Goal: Task Accomplishment & Management: Use online tool/utility

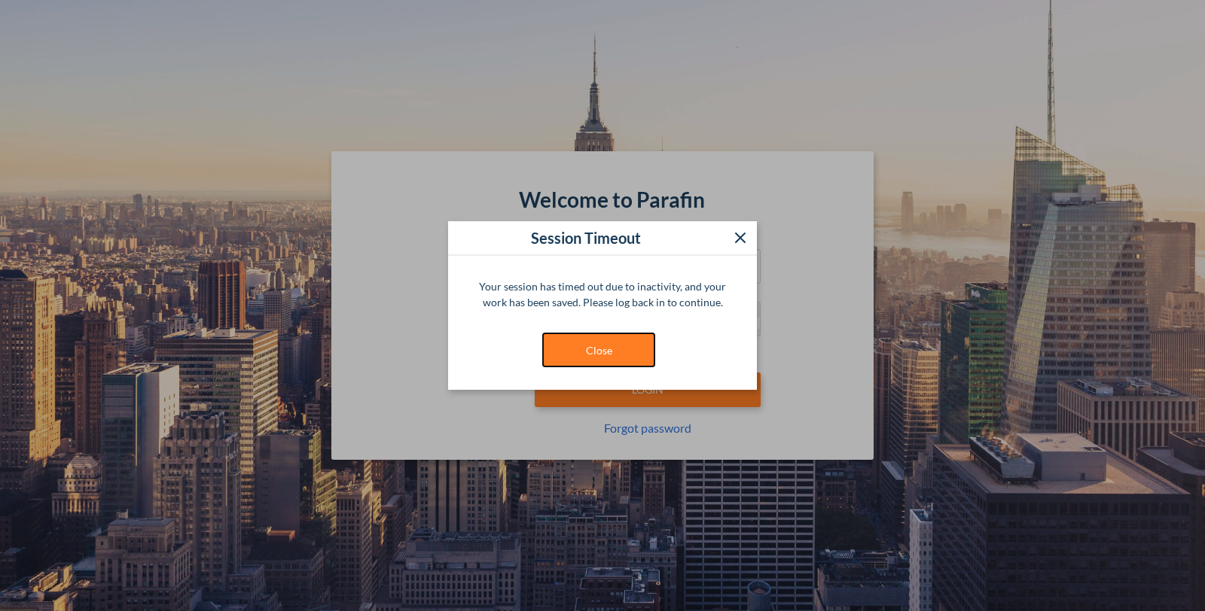
click at [587, 350] on button "Close" at bounding box center [598, 350] width 113 height 35
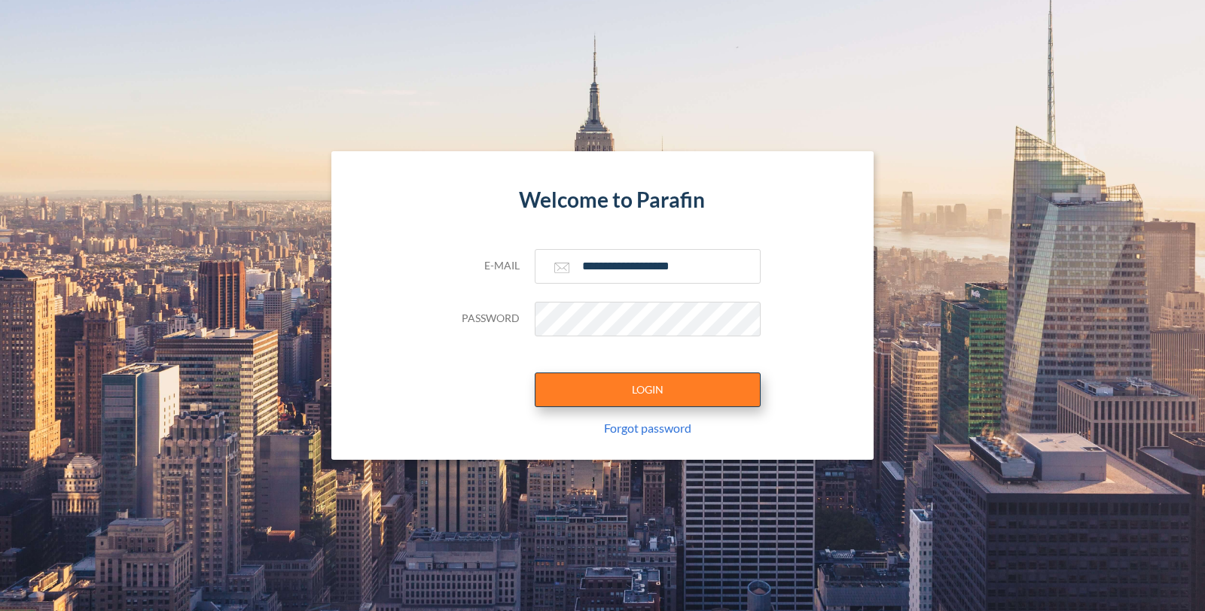
click at [617, 401] on button "LOGIN" at bounding box center [648, 390] width 226 height 35
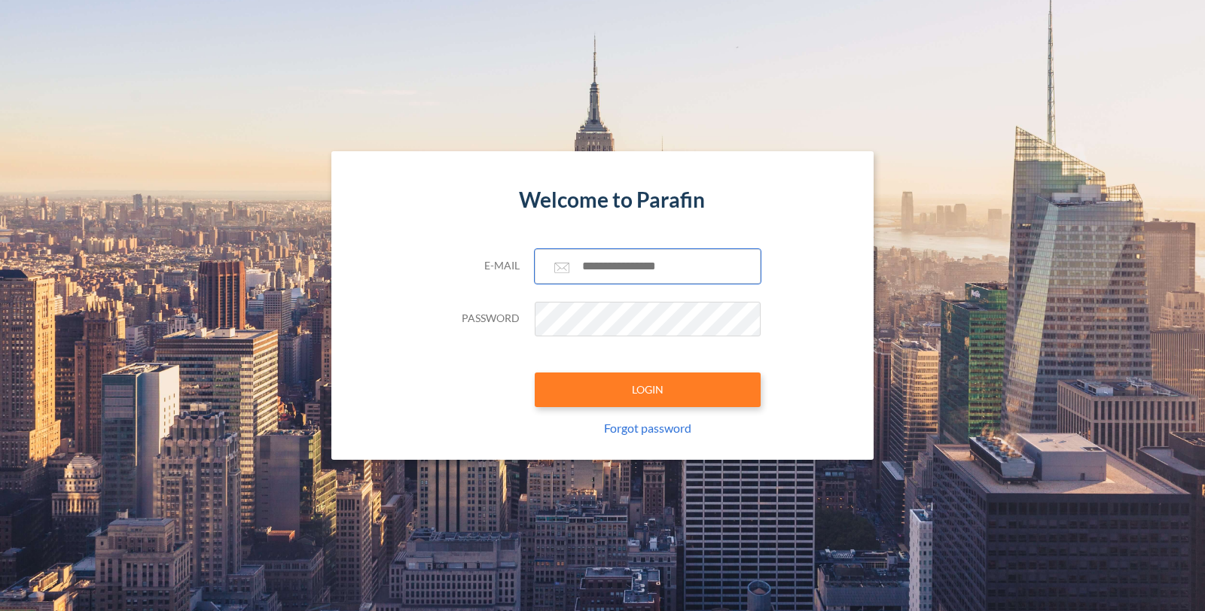
type input "**********"
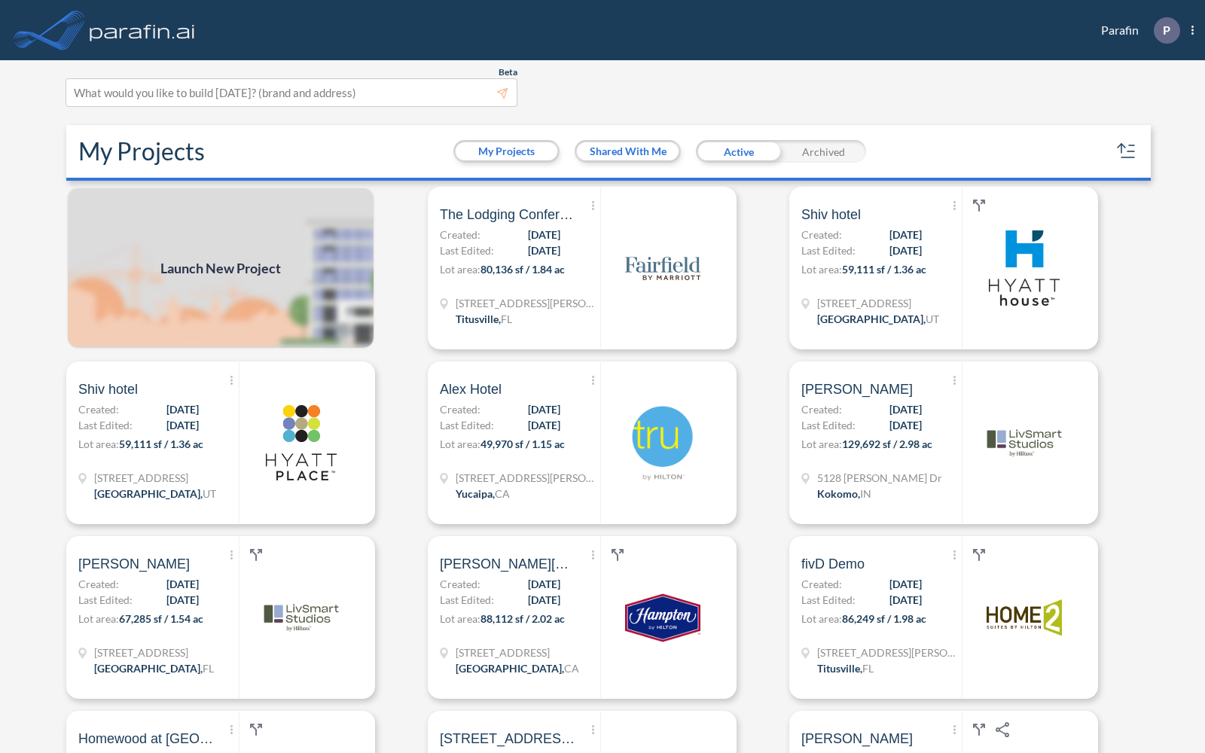
click at [270, 263] on span "Launch New Project" at bounding box center [220, 268] width 120 height 20
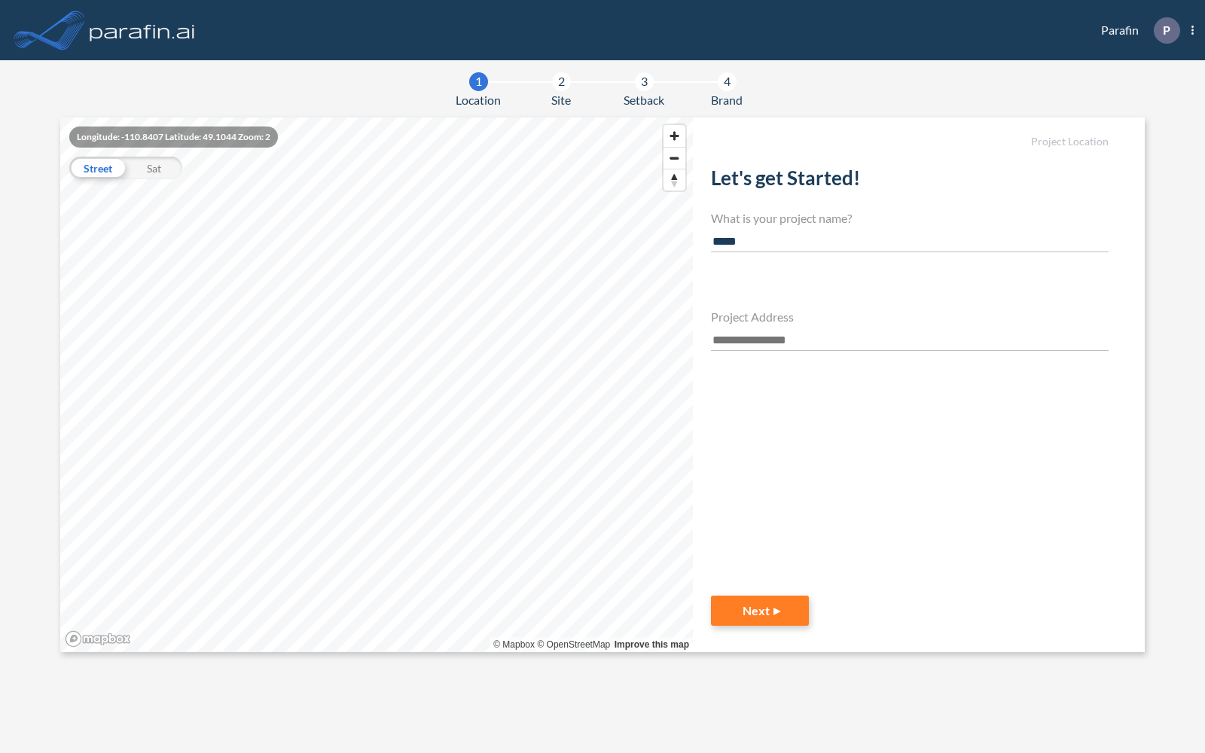
type input "*****"
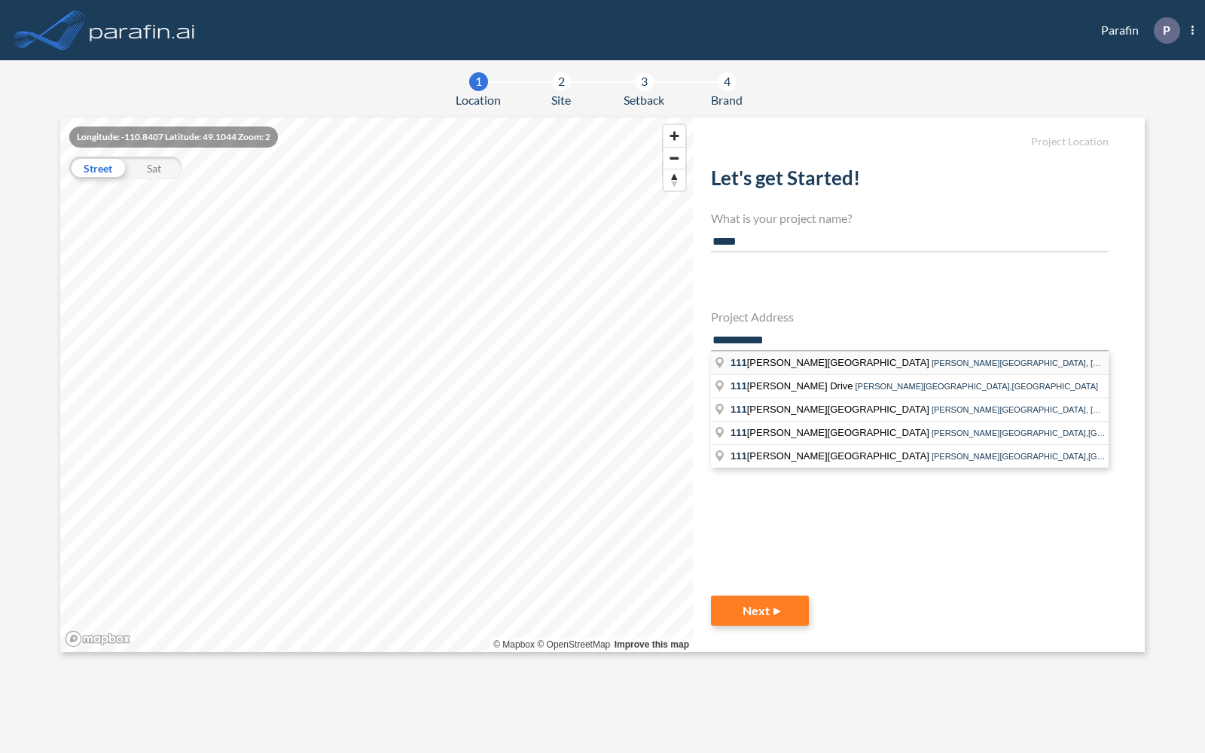
click at [837, 367] on li "111 Newell Avenue Newell Avenue, San Antonio,TX" at bounding box center [910, 363] width 398 height 23
type input "**********"
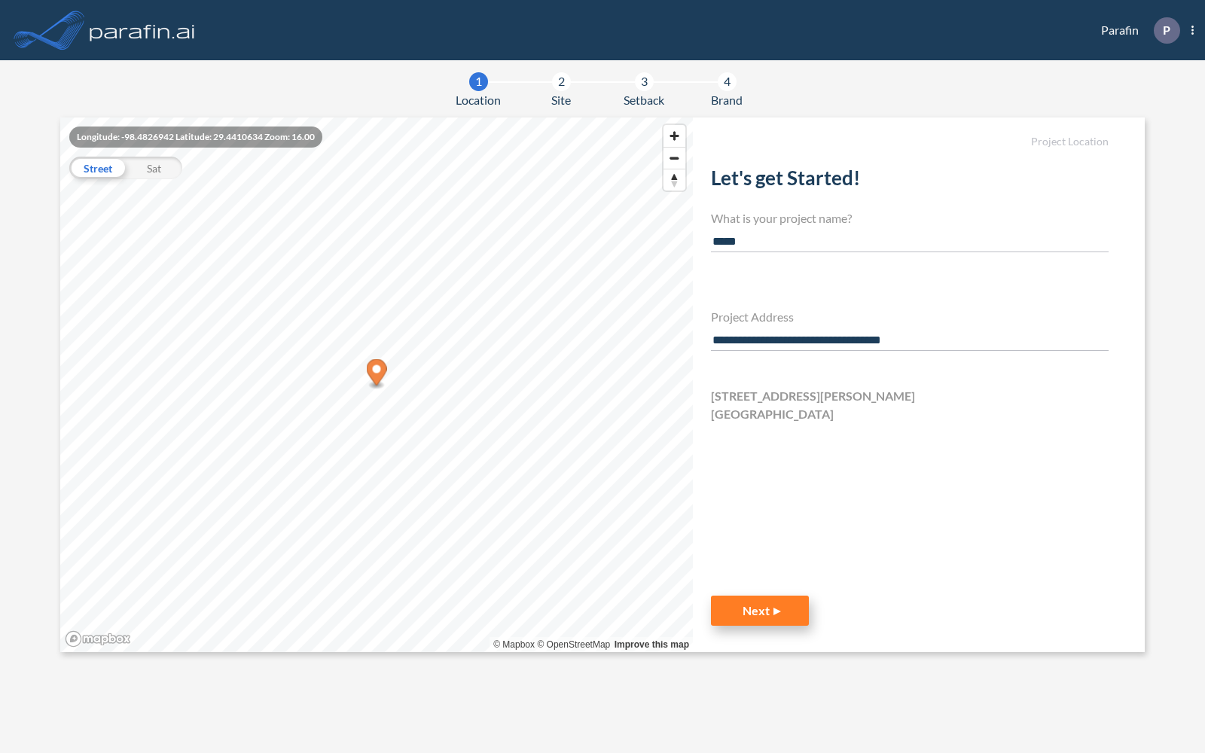
click at [780, 611] on button "Next" at bounding box center [760, 611] width 98 height 30
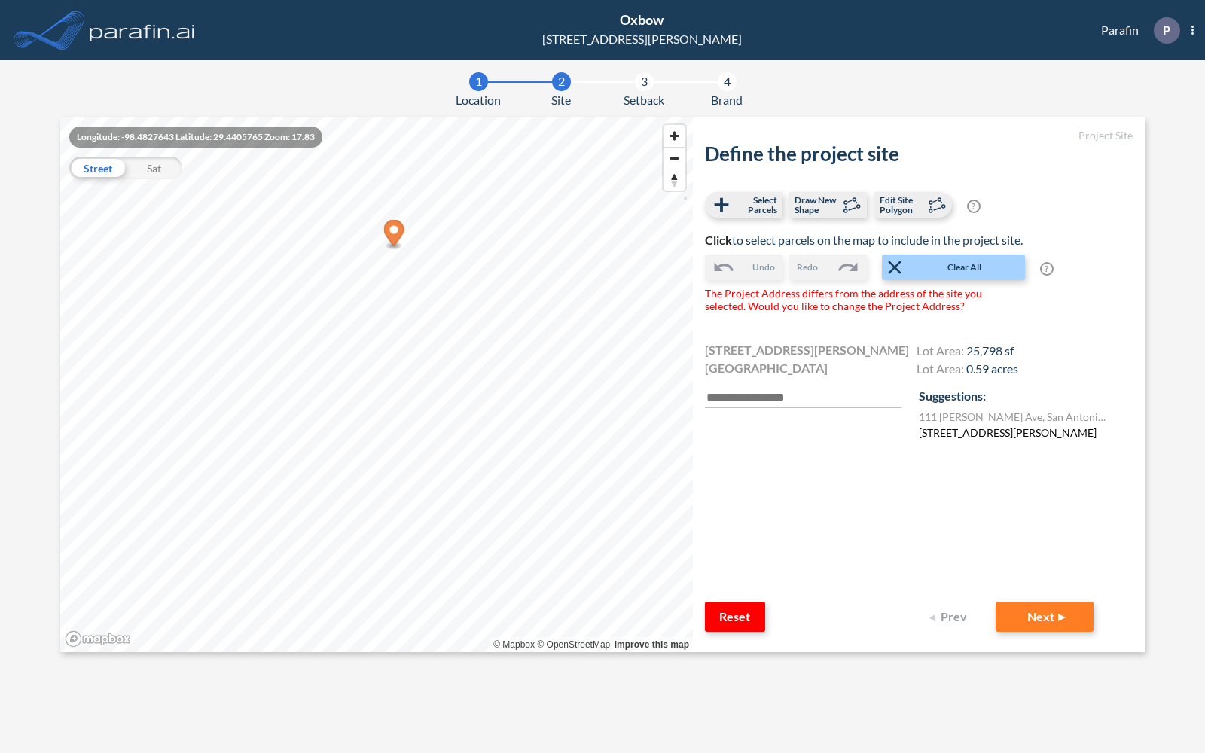
click at [1002, 429] on label "189 Newell Ave, San Antonio, TX 78212, USA" at bounding box center [1008, 433] width 178 height 16
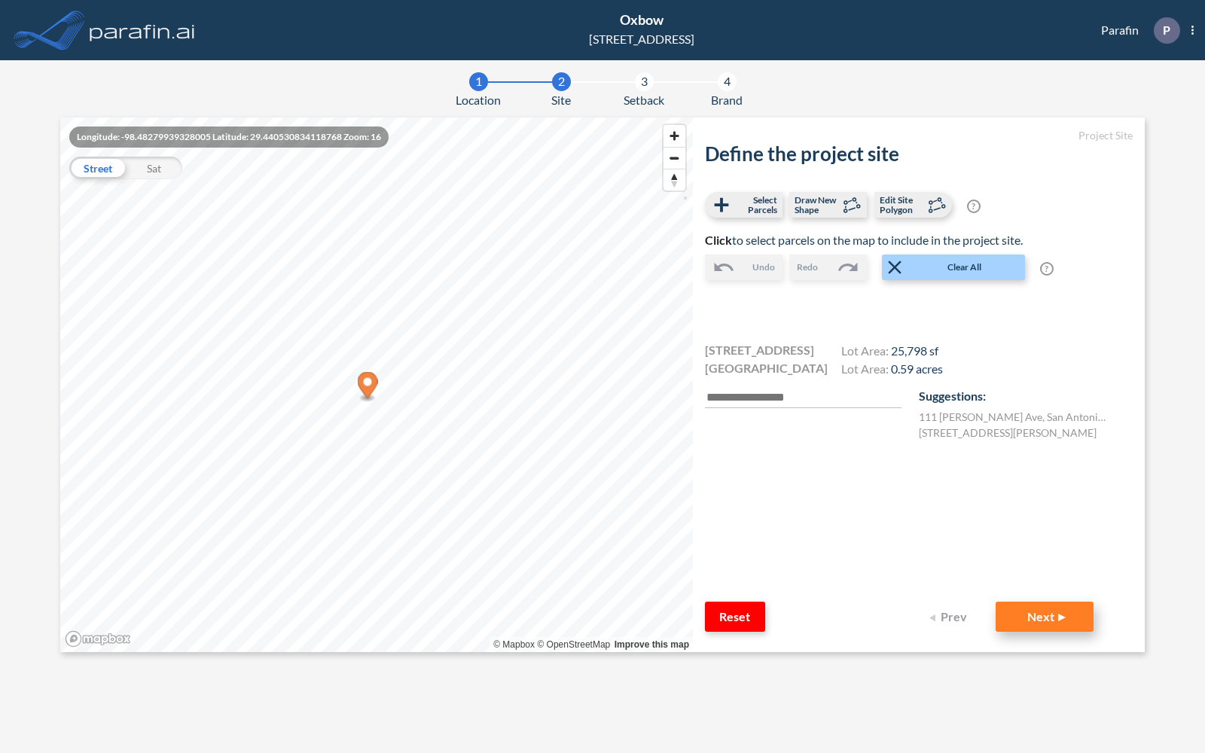
click at [1032, 611] on button "Next" at bounding box center [1045, 617] width 98 height 30
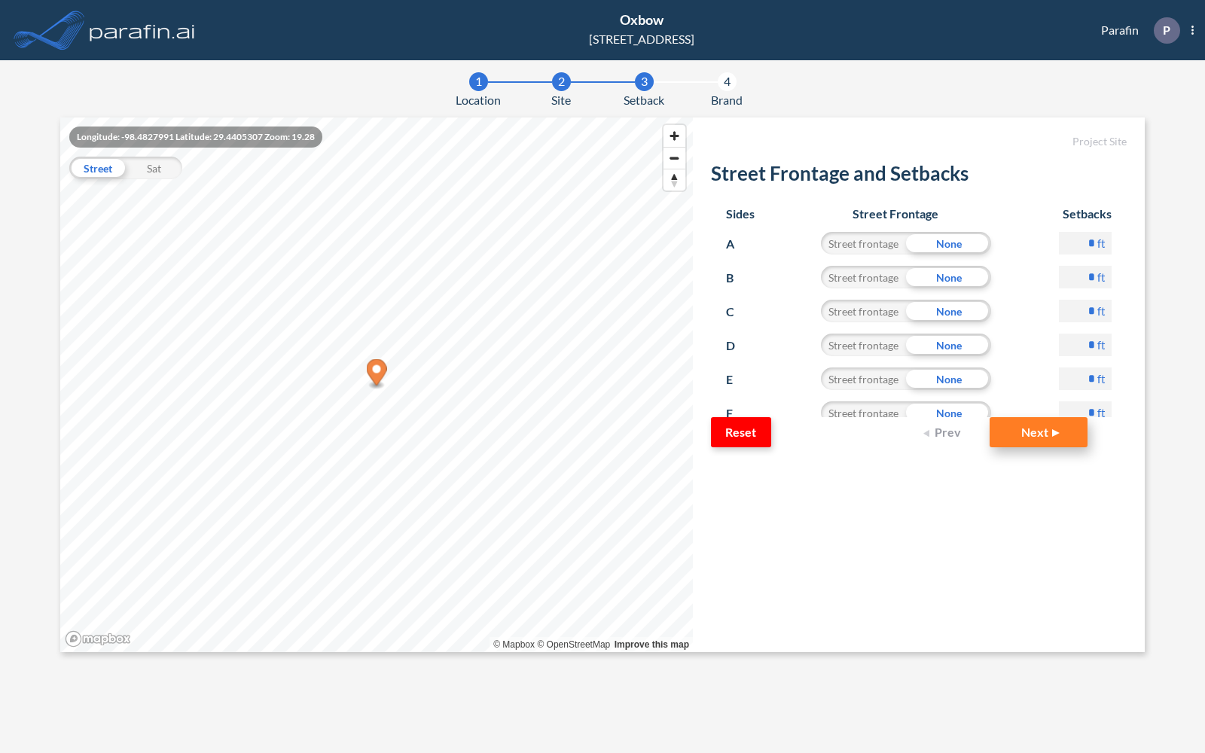
click at [1059, 430] on button "Next" at bounding box center [1038, 432] width 98 height 30
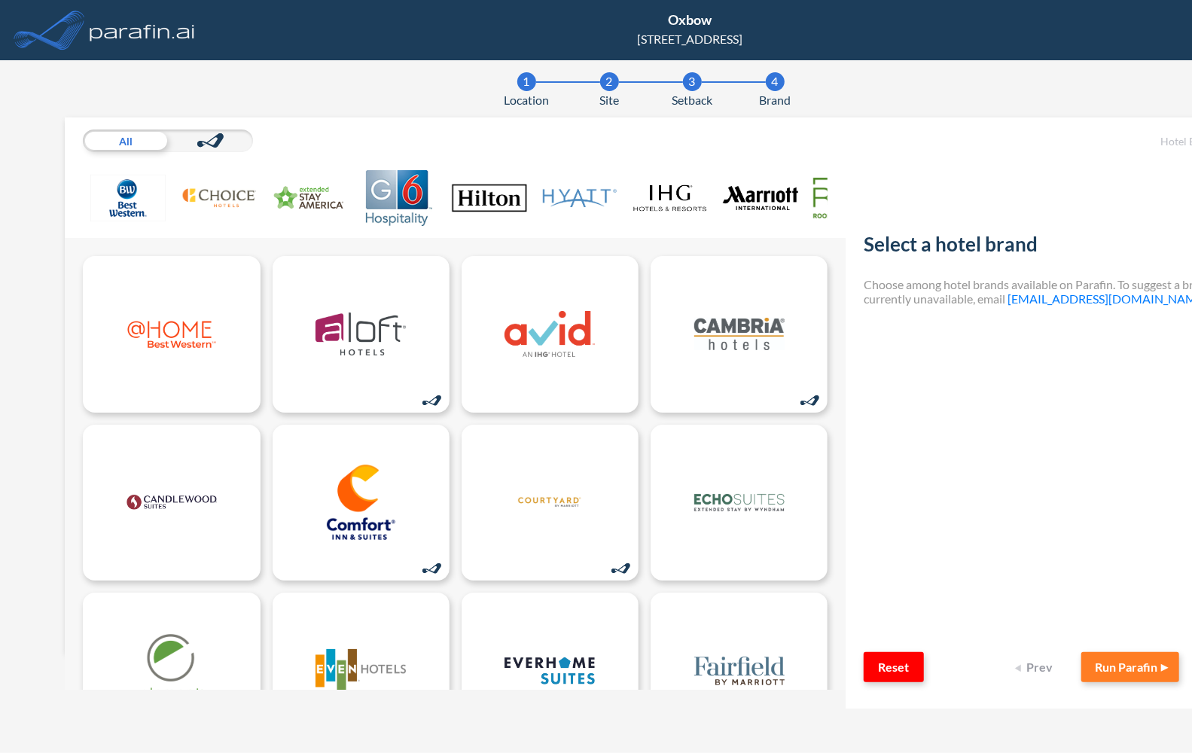
click at [575, 203] on img at bounding box center [579, 198] width 75 height 56
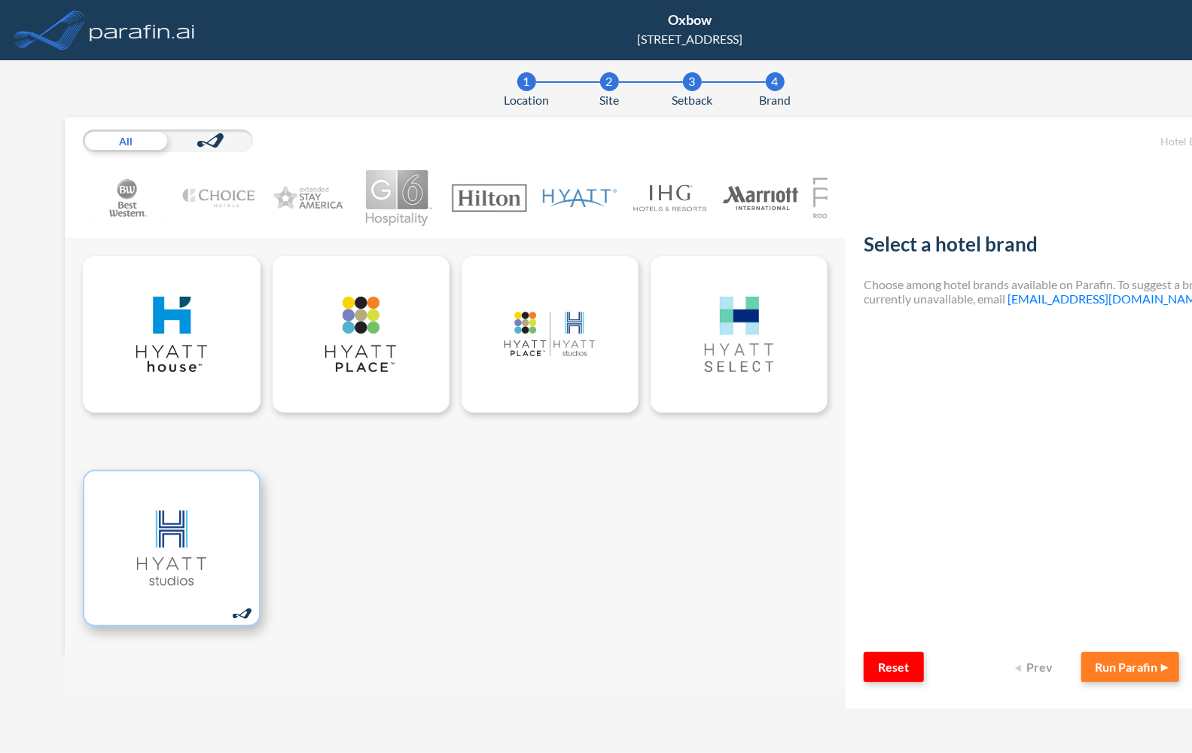
click at [136, 562] on img at bounding box center [172, 548] width 90 height 75
click at [1096, 611] on button "Run Parafin" at bounding box center [1130, 667] width 98 height 30
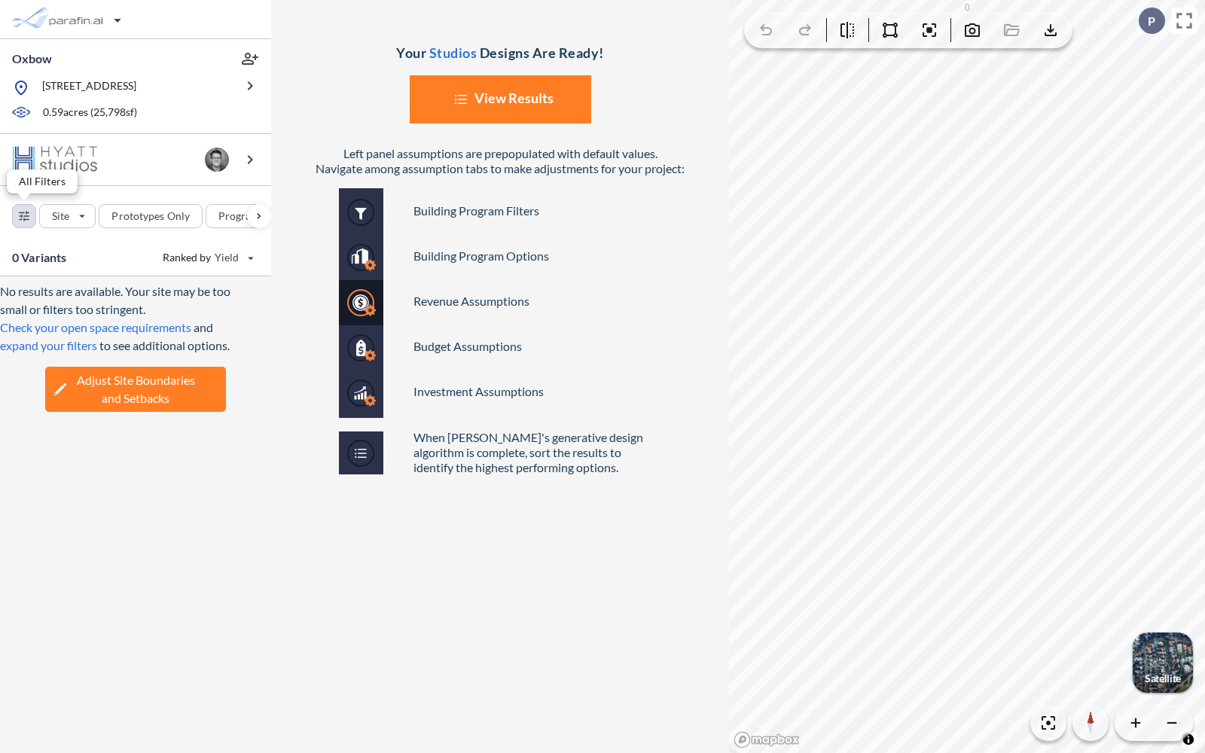
click at [29, 215] on div "button" at bounding box center [24, 216] width 23 height 23
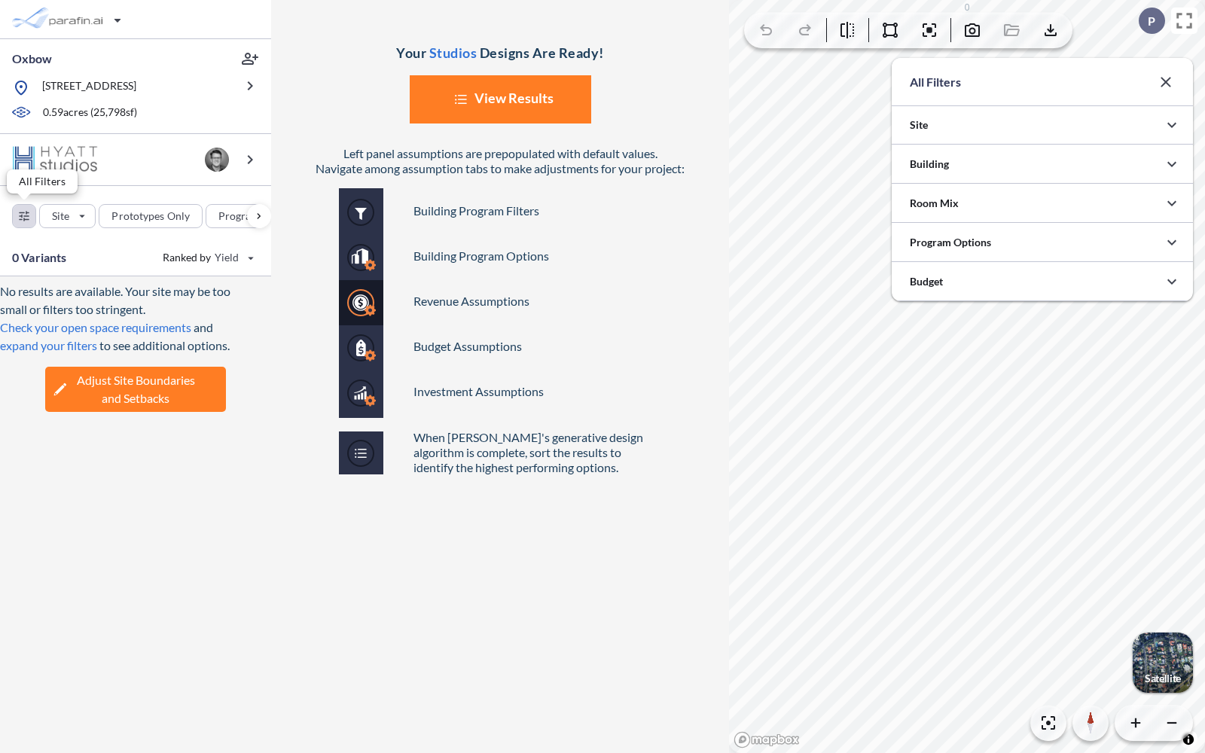
scroll to position [753033, 752732]
click at [951, 125] on div at bounding box center [1042, 124] width 301 height 38
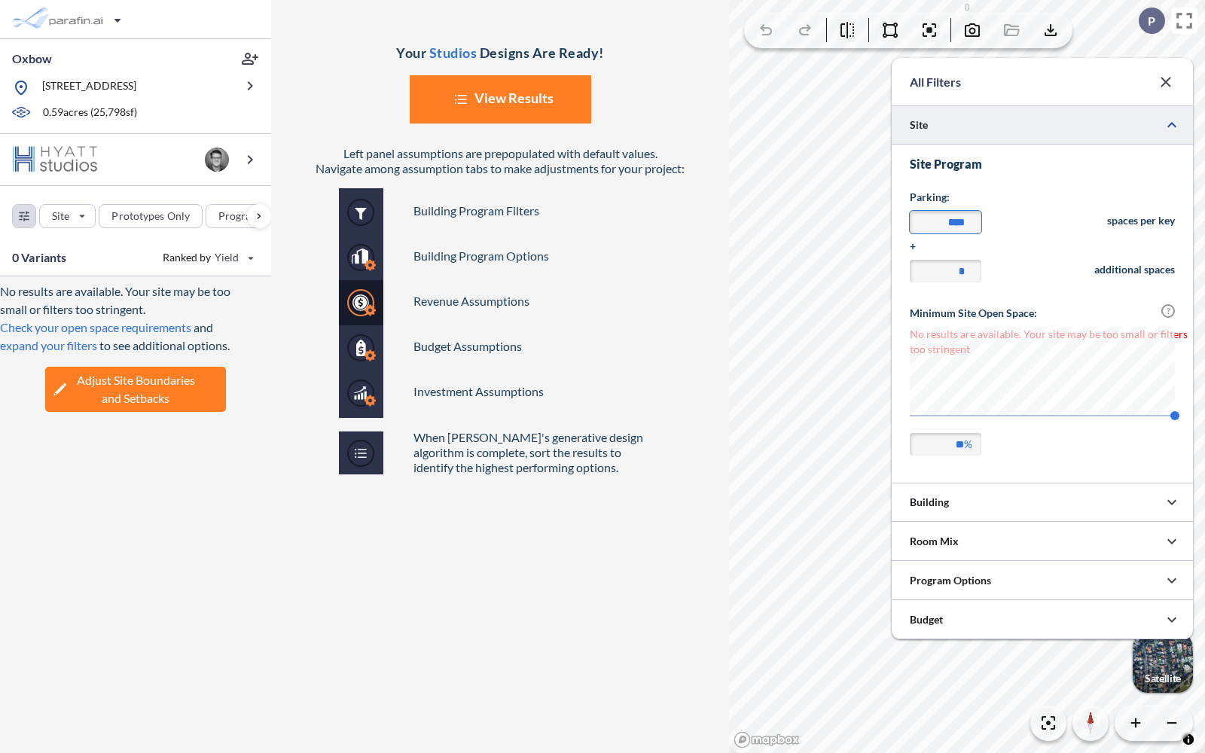
click at [880, 219] on div "All Filters Site Site Program Parking: **** spaces per key + * additional space…" at bounding box center [967, 376] width 476 height 753
type input "****"
click at [186, 464] on div "No results are available. Your site may be too small or filters too stringent. …" at bounding box center [135, 514] width 271 height 477
click at [509, 95] on button "List Created with Sketch. View Results" at bounding box center [500, 99] width 181 height 48
click at [1169, 80] on icon "button" at bounding box center [1166, 82] width 18 height 18
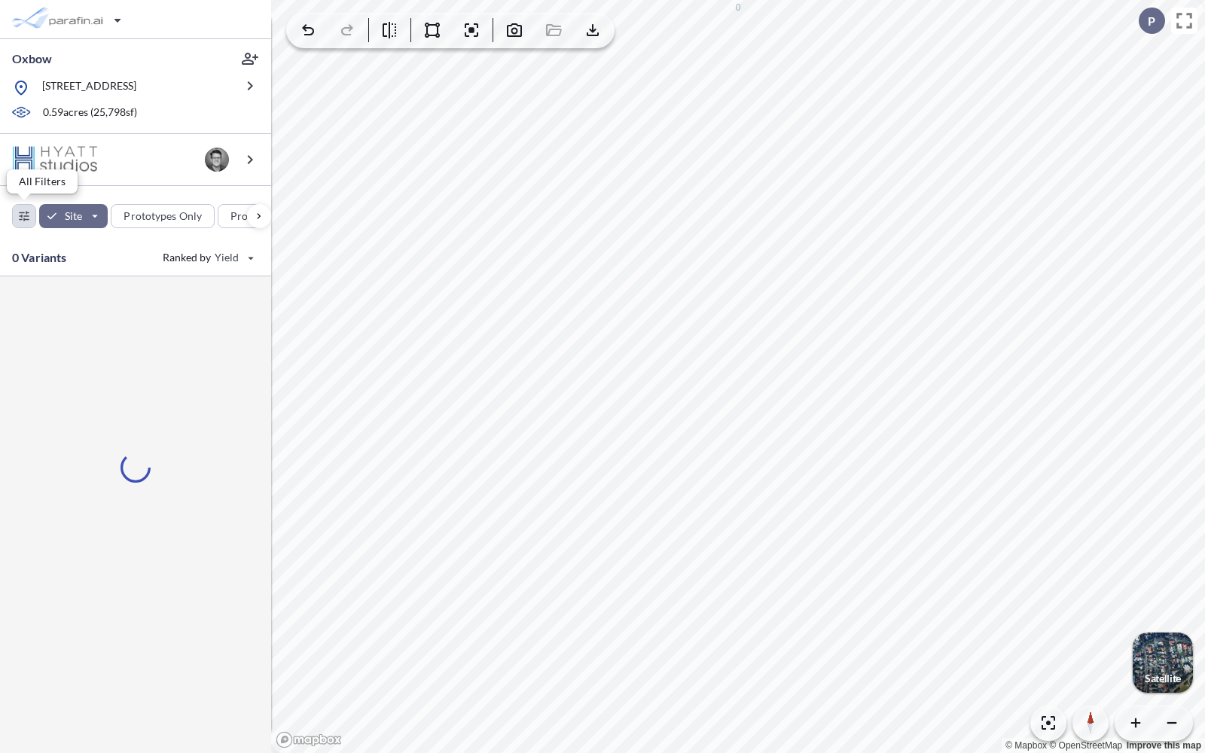
click at [25, 218] on div "button" at bounding box center [24, 216] width 23 height 23
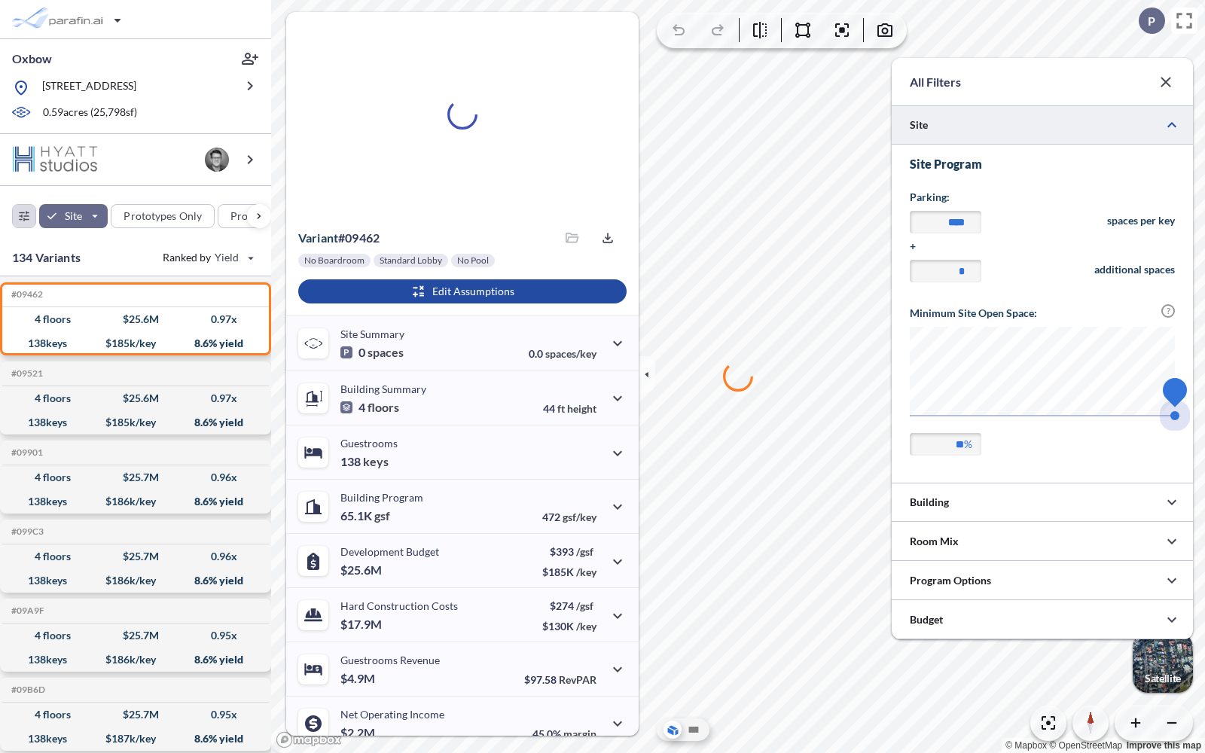
type input "**"
drag, startPoint x: 1173, startPoint y: 415, endPoint x: 1118, endPoint y: 419, distance: 55.1
click at [1118, 419] on span "-24" at bounding box center [1118, 415] width 9 height 9
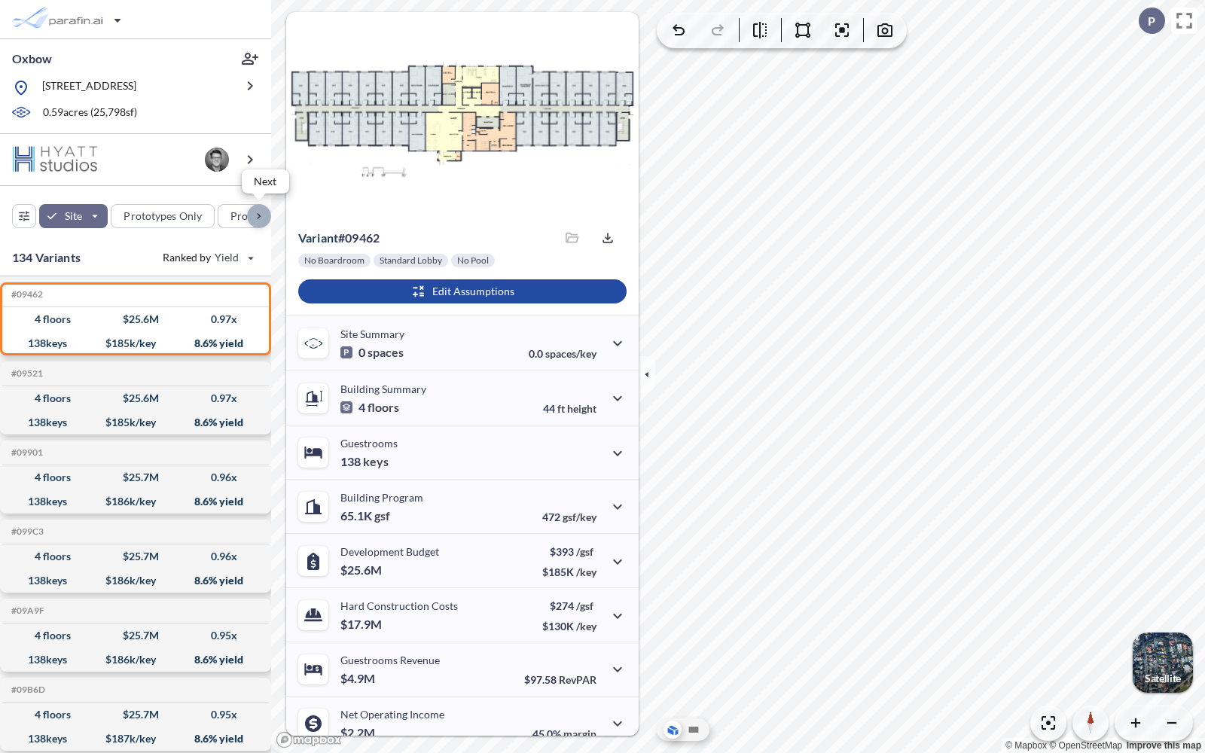
click at [254, 217] on div "button" at bounding box center [259, 216] width 24 height 24
click at [201, 215] on div "button" at bounding box center [206, 216] width 69 height 23
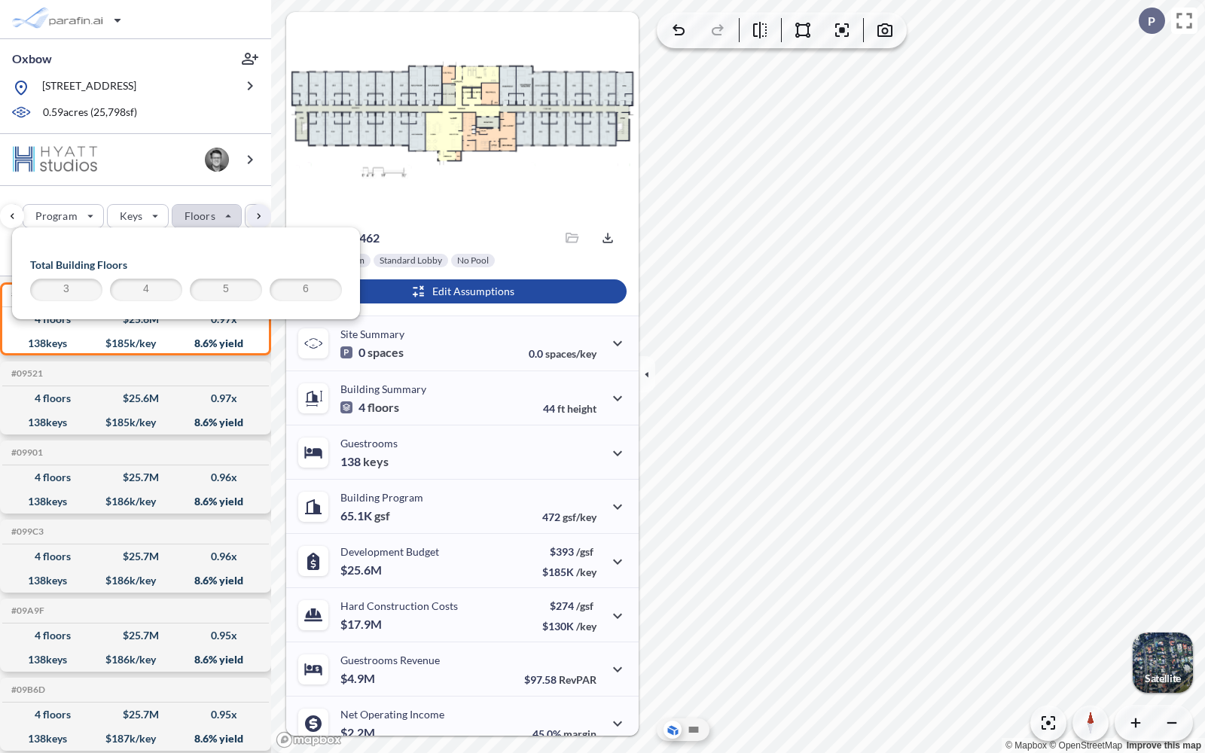
click at [170, 292] on span "4" at bounding box center [146, 290] width 68 height 18
click at [77, 286] on span "3" at bounding box center [66, 290] width 68 height 18
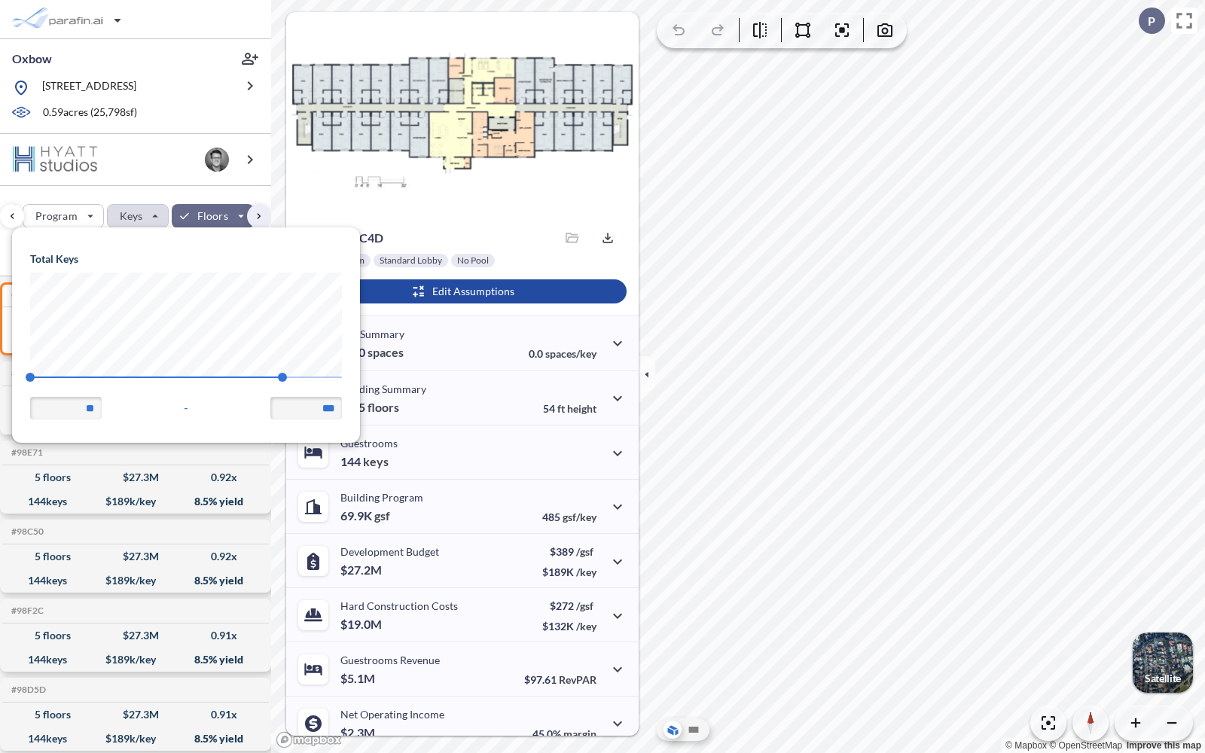
scroll to position [215, 347]
type input "***"
drag, startPoint x: 277, startPoint y: 383, endPoint x: 173, endPoint y: 370, distance: 104.6
click at [173, 373] on span "120" at bounding box center [172, 377] width 9 height 9
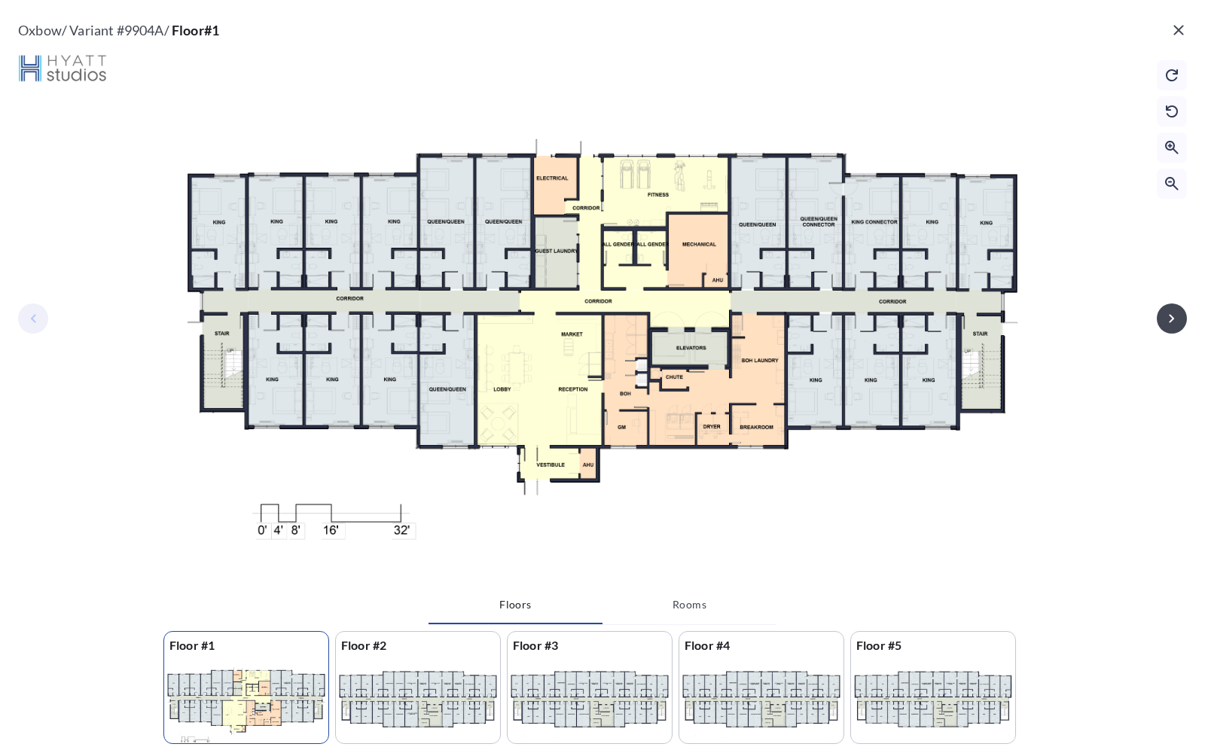
scroll to position [0, 195]
click at [687, 607] on button "Rooms" at bounding box center [689, 605] width 174 height 36
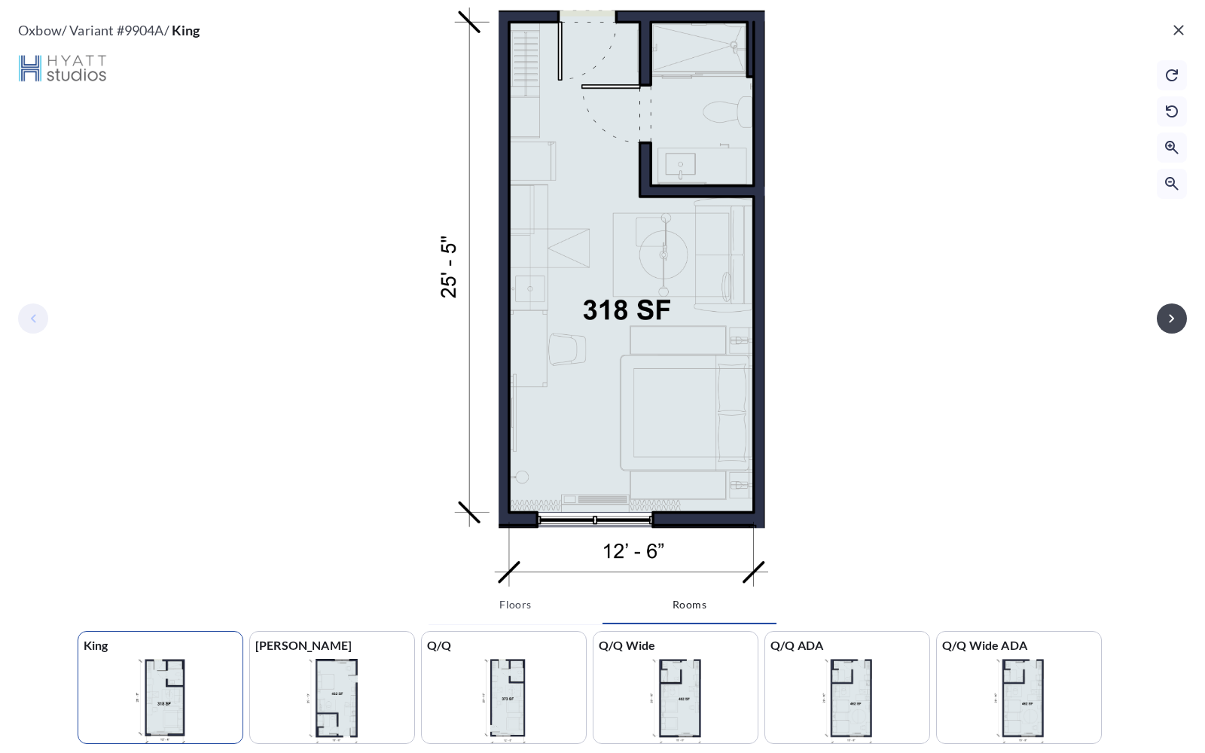
click at [1172, 38] on icon "button" at bounding box center [1178, 30] width 18 height 18
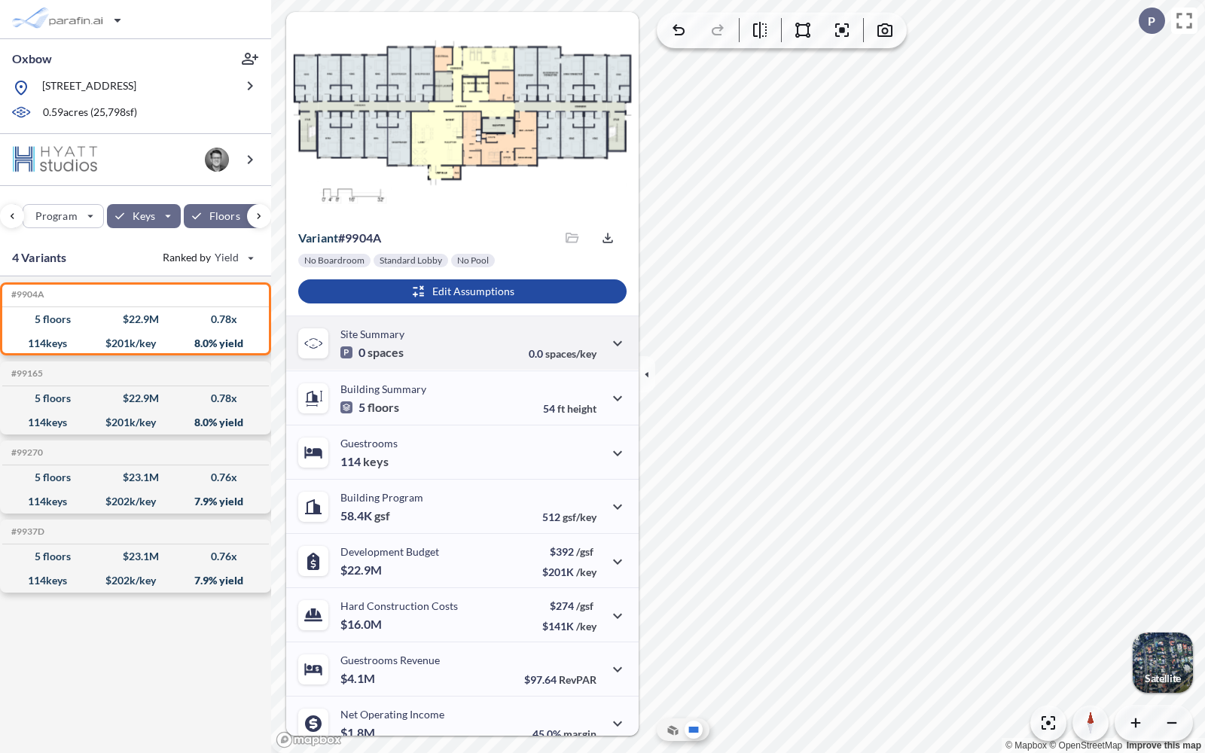
click at [410, 356] on div "Site Summary 0 spaces 0.0 spaces/key" at bounding box center [462, 343] width 352 height 54
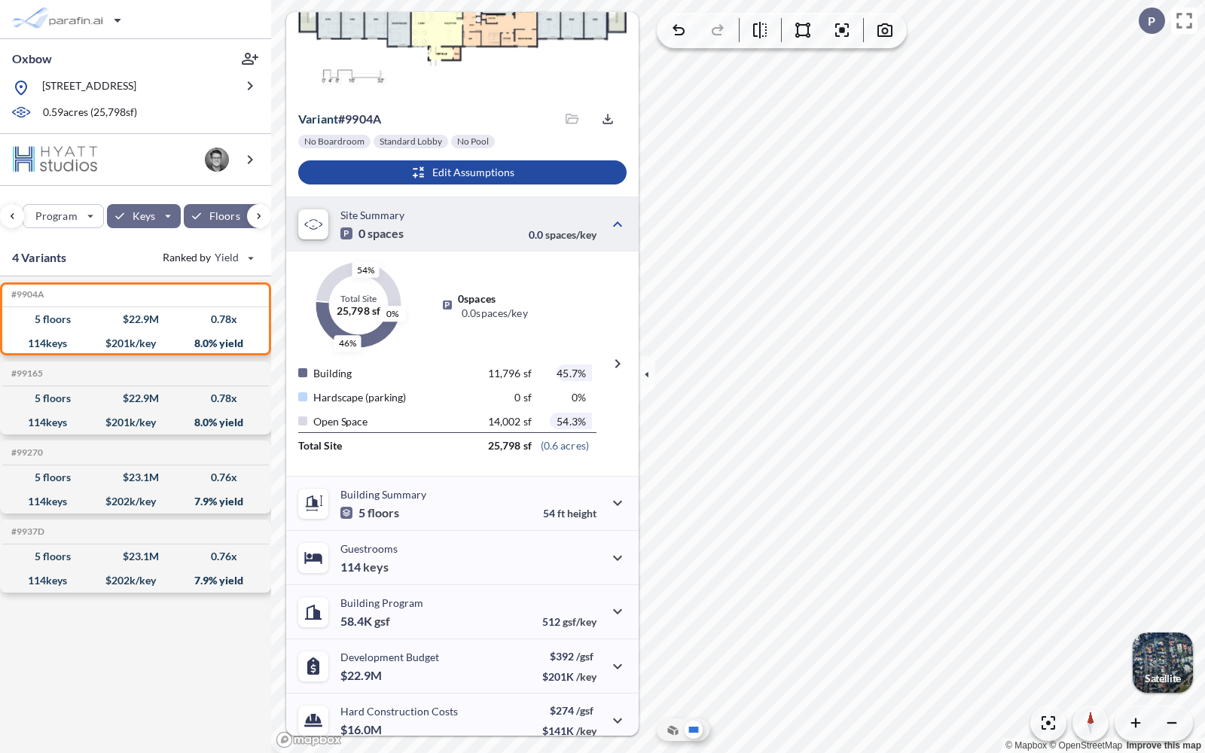
scroll to position [121, 0]
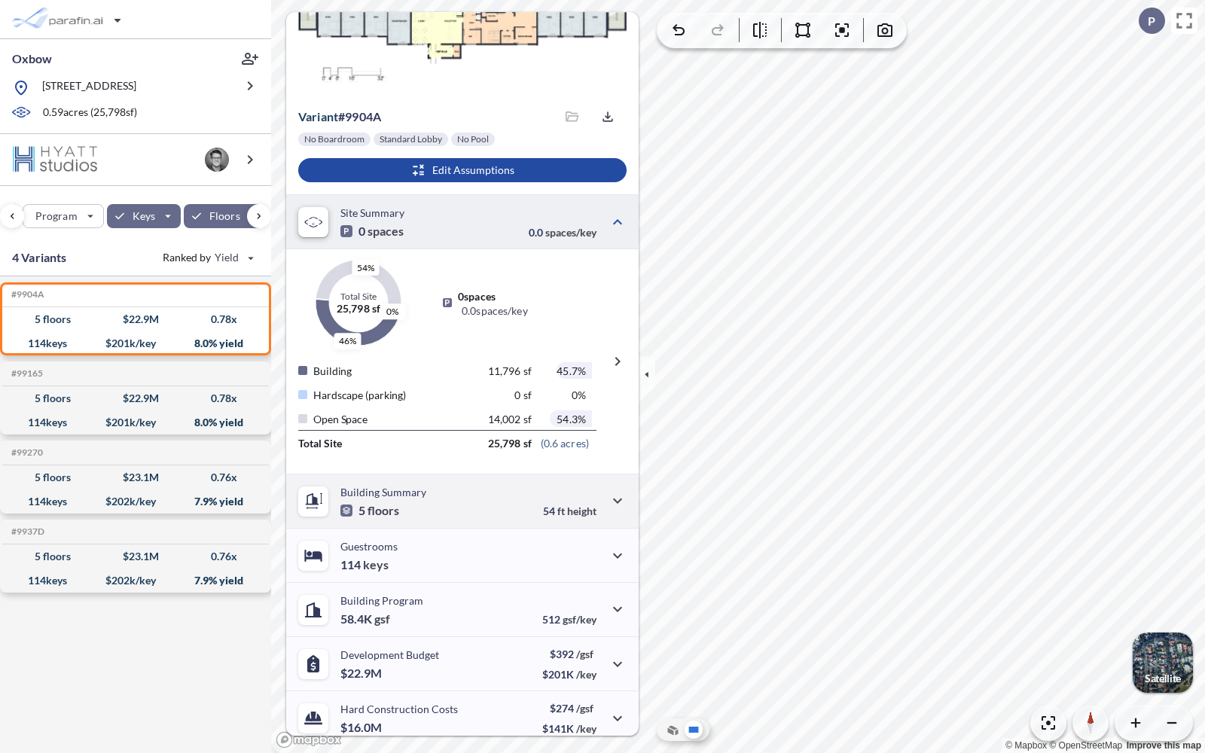
click at [398, 491] on p "Building Summary" at bounding box center [383, 492] width 86 height 13
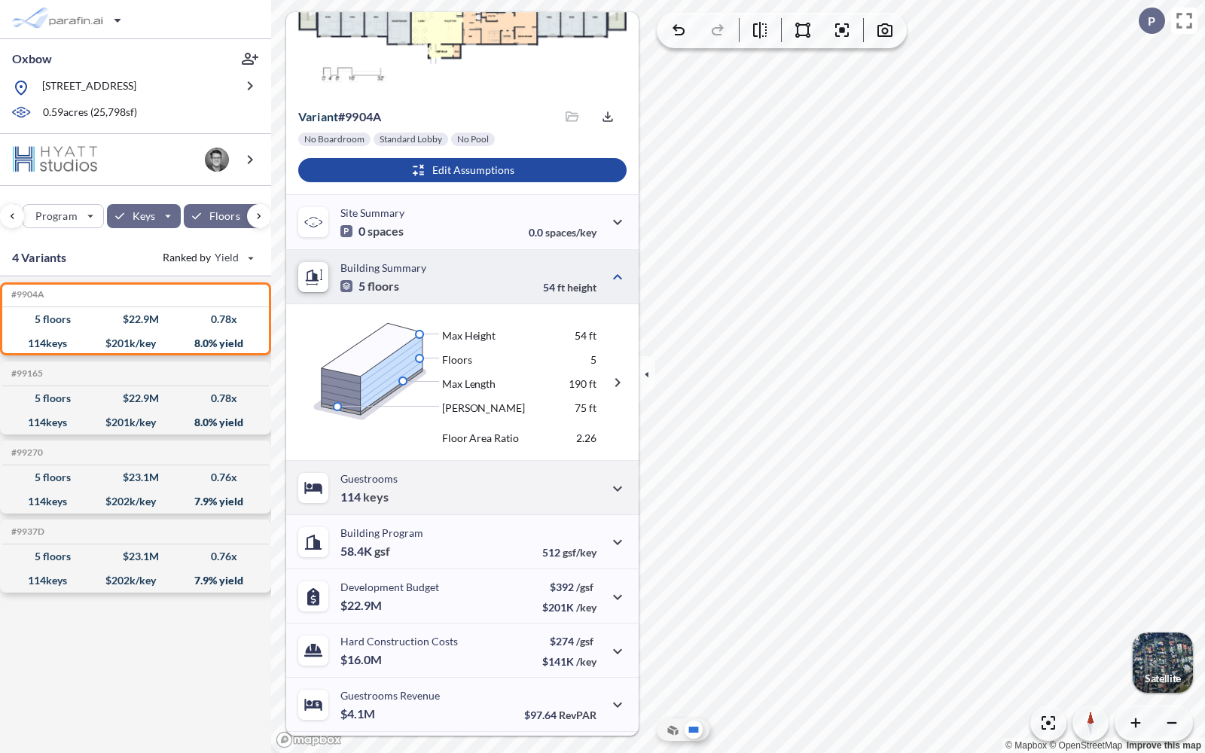
click at [468, 480] on div "Guestrooms 114 keys" at bounding box center [462, 487] width 352 height 54
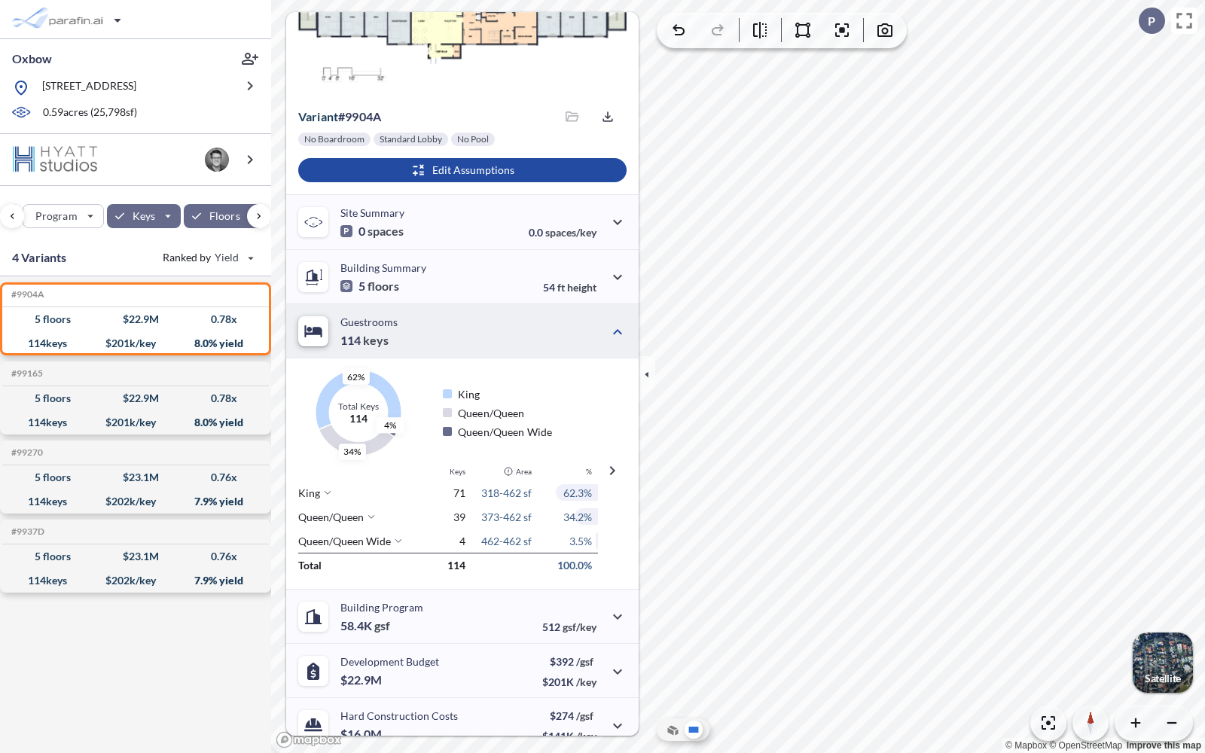
click at [325, 494] on icon at bounding box center [327, 492] width 9 height 9
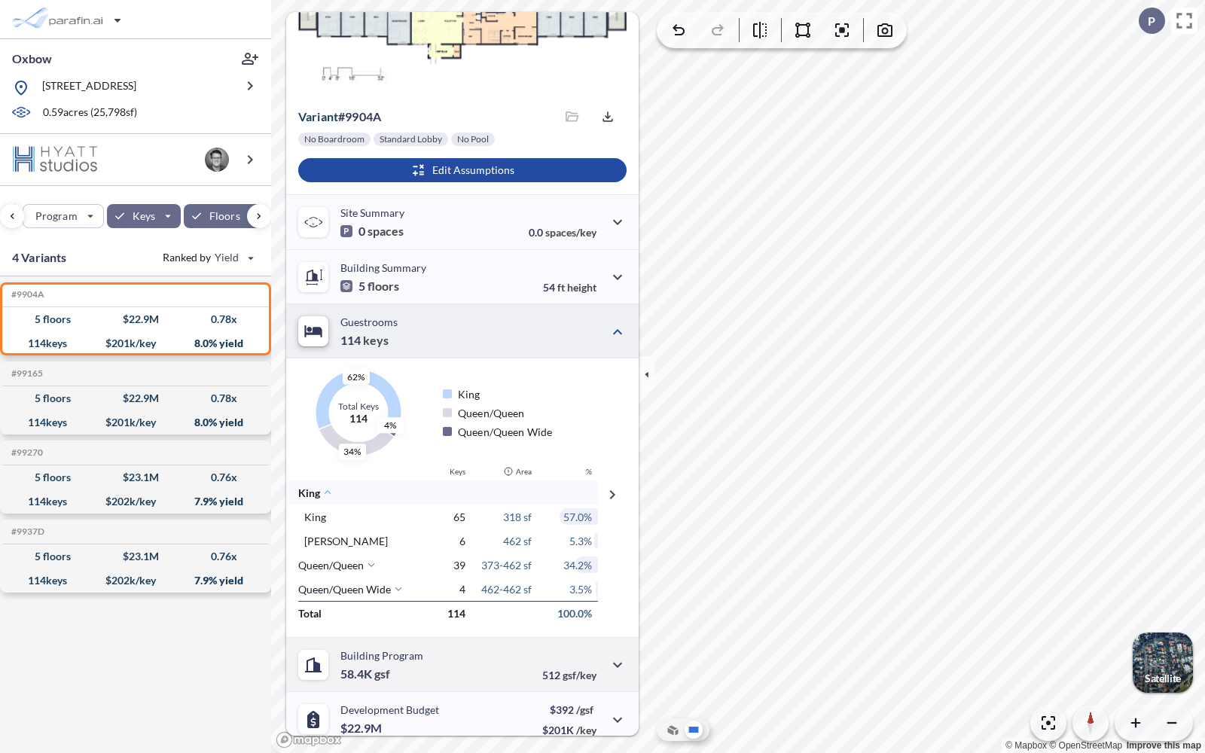
click at [390, 651] on p "Building Program" at bounding box center [381, 655] width 83 height 13
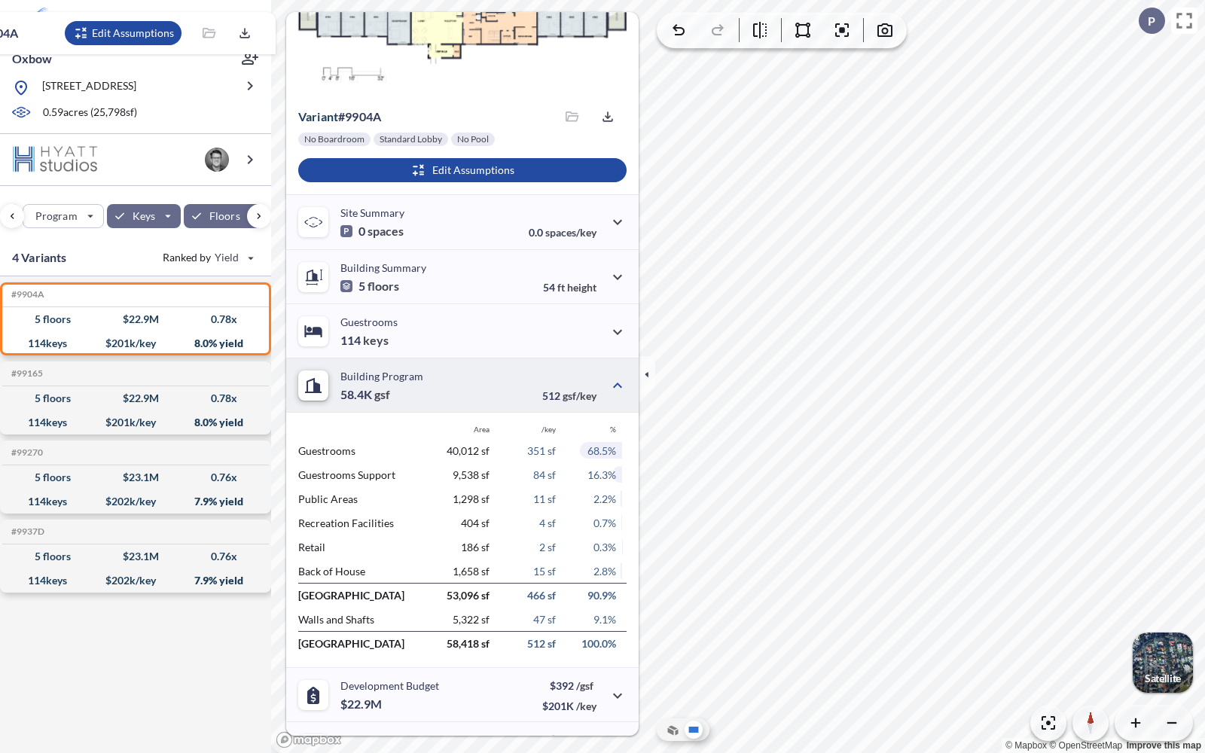
scroll to position [266, 0]
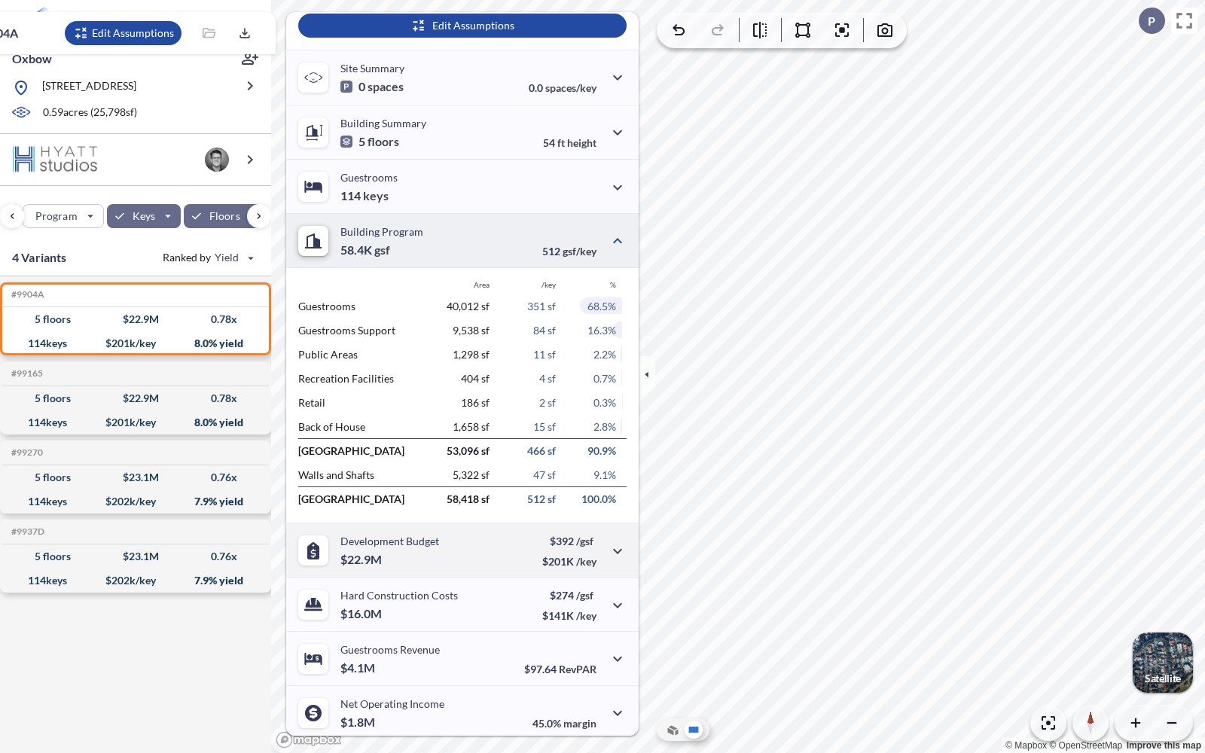
click at [391, 541] on p "Development Budget" at bounding box center [389, 541] width 99 height 13
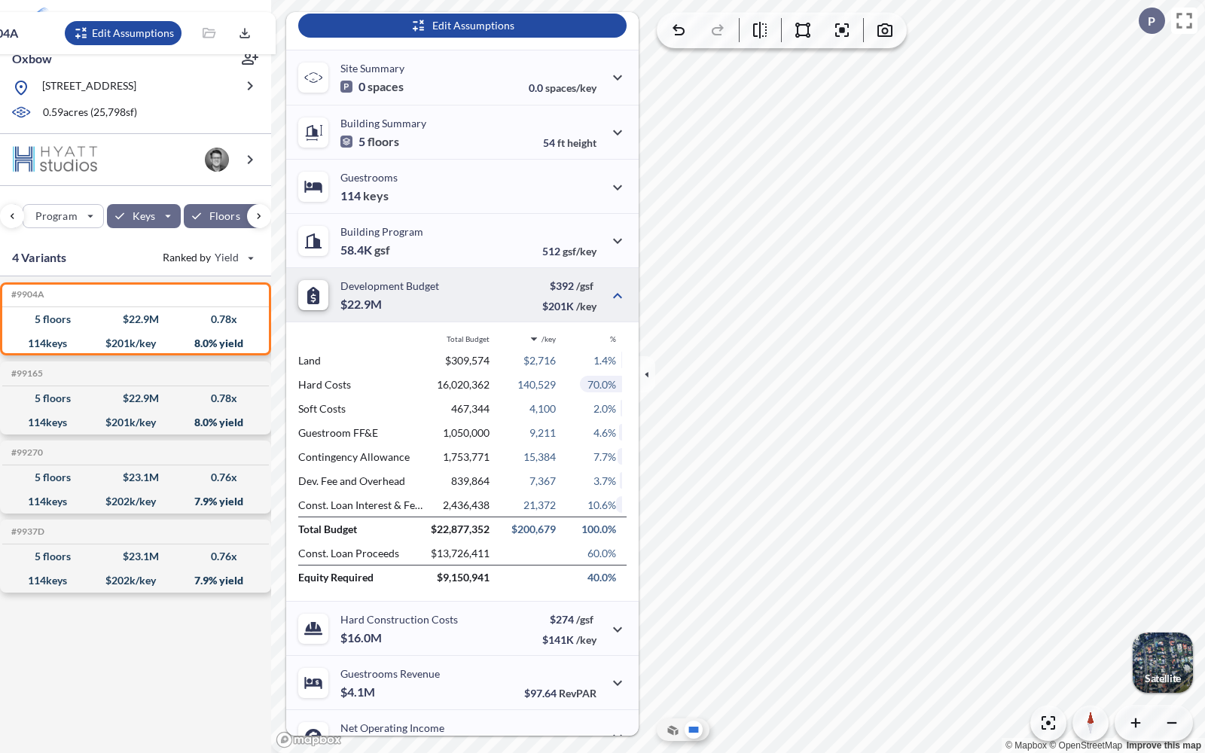
scroll to position [347, 0]
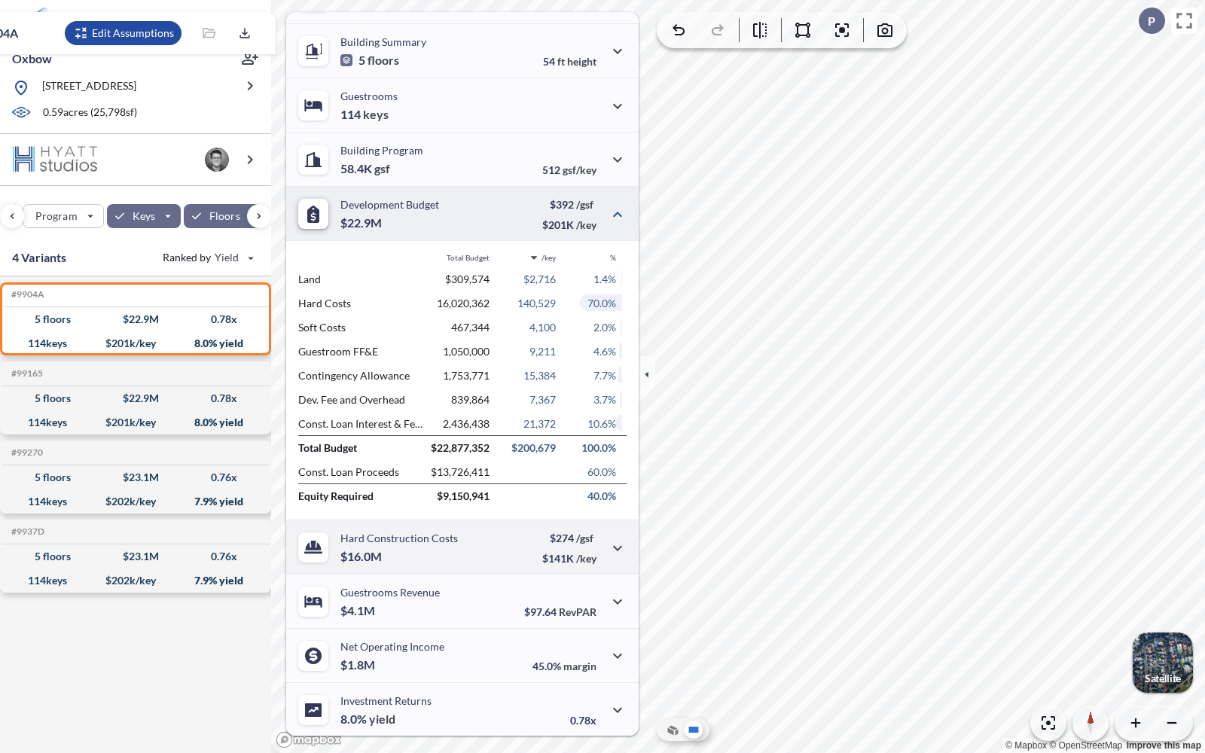
click at [391, 541] on p "Hard Construction Costs" at bounding box center [398, 538] width 117 height 13
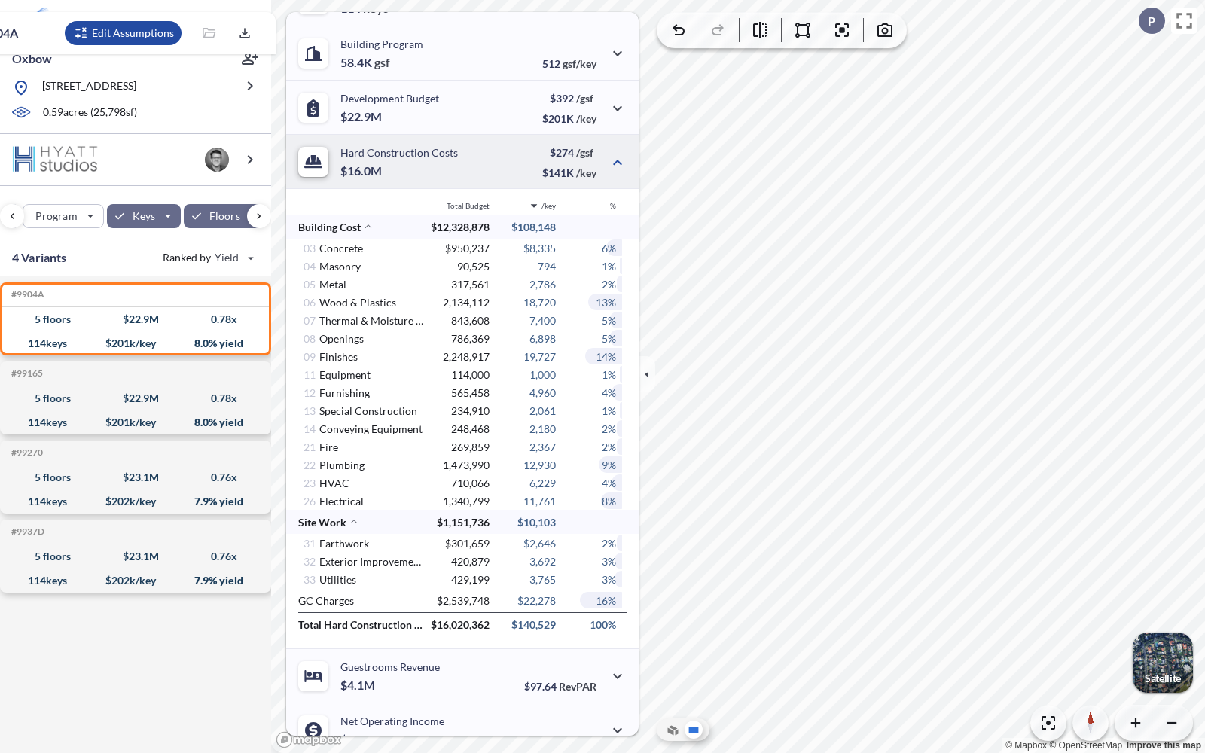
scroll to position [528, 0]
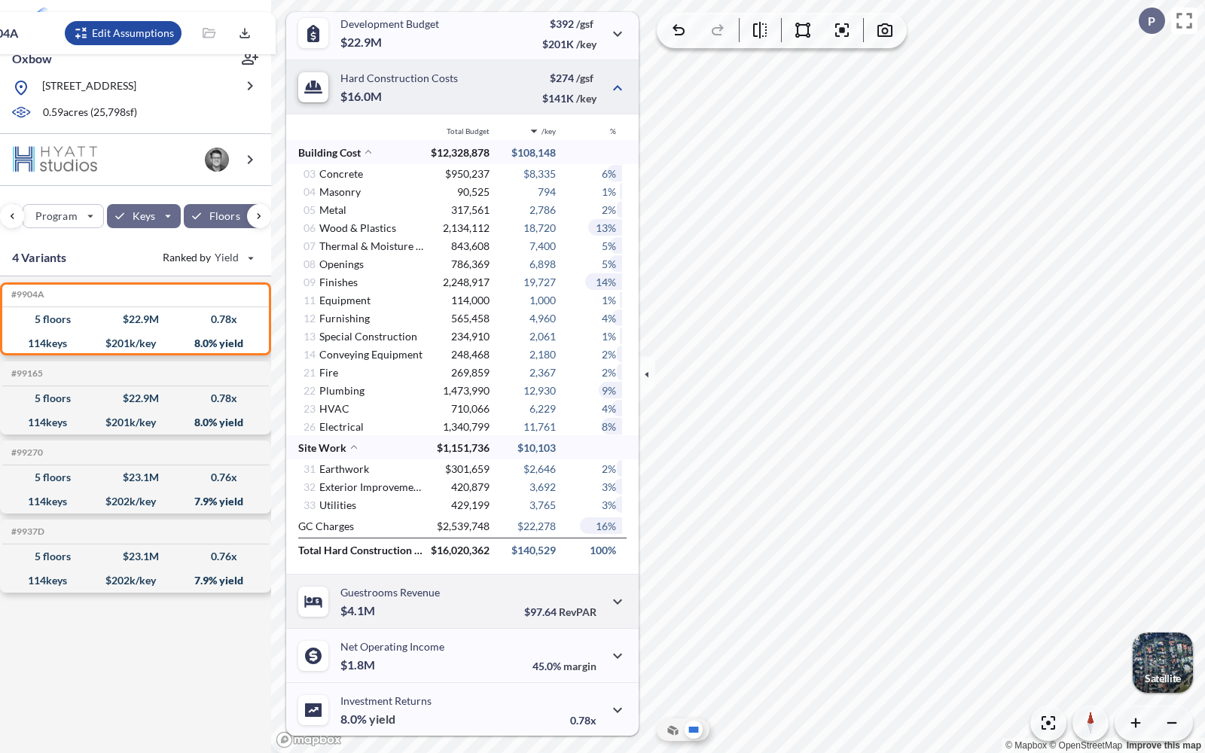
click at [405, 592] on p "Guestrooms Revenue" at bounding box center [389, 592] width 99 height 13
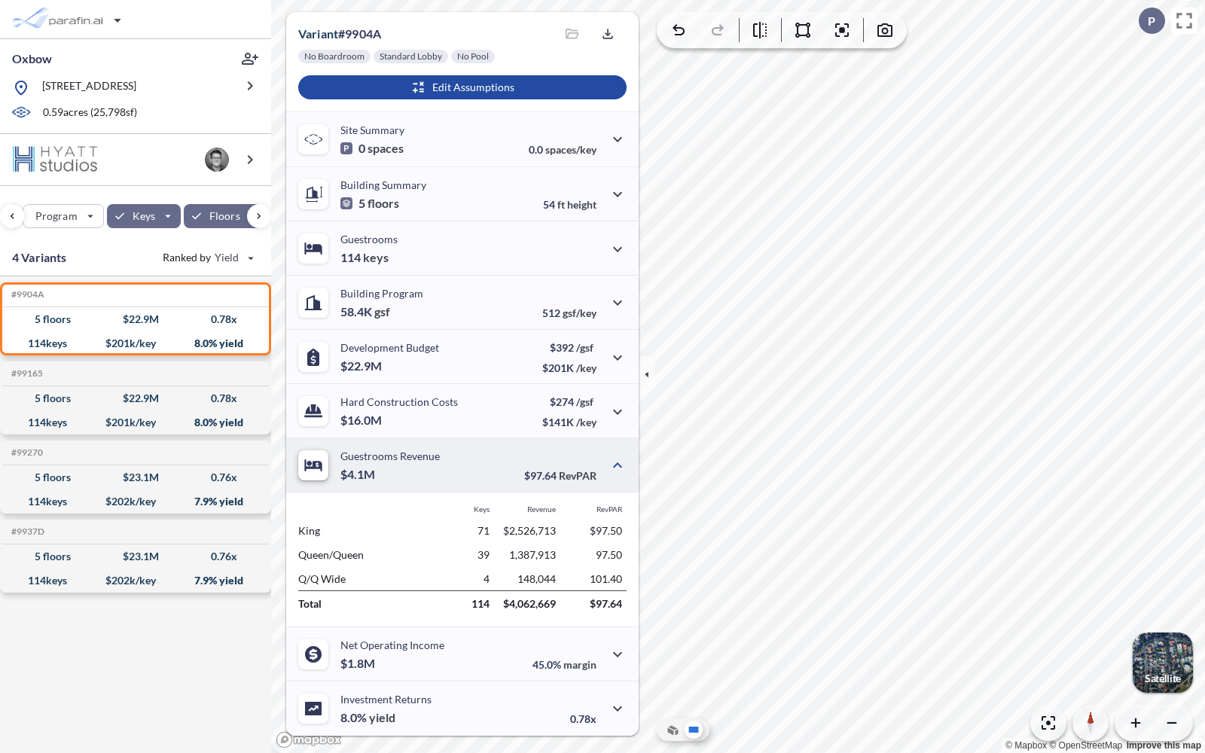
scroll to position [203, 0]
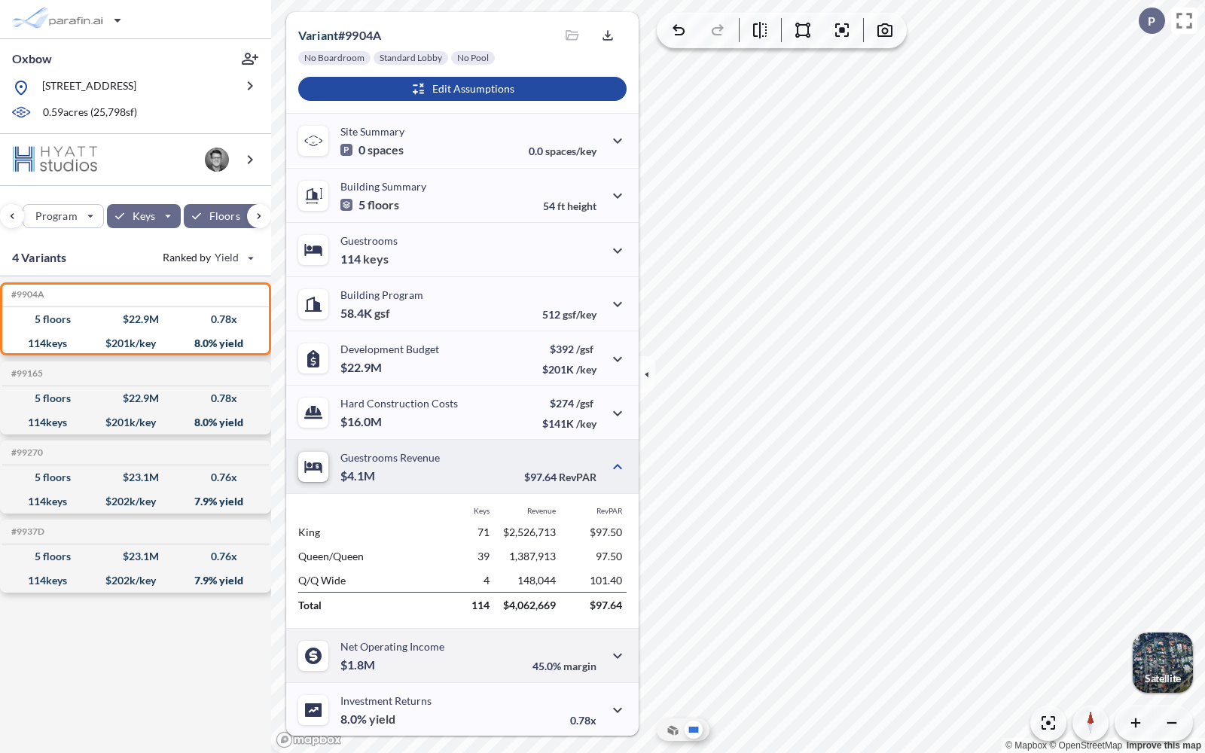
click at [432, 657] on div "Net Operating Income $1.8M" at bounding box center [392, 655] width 104 height 31
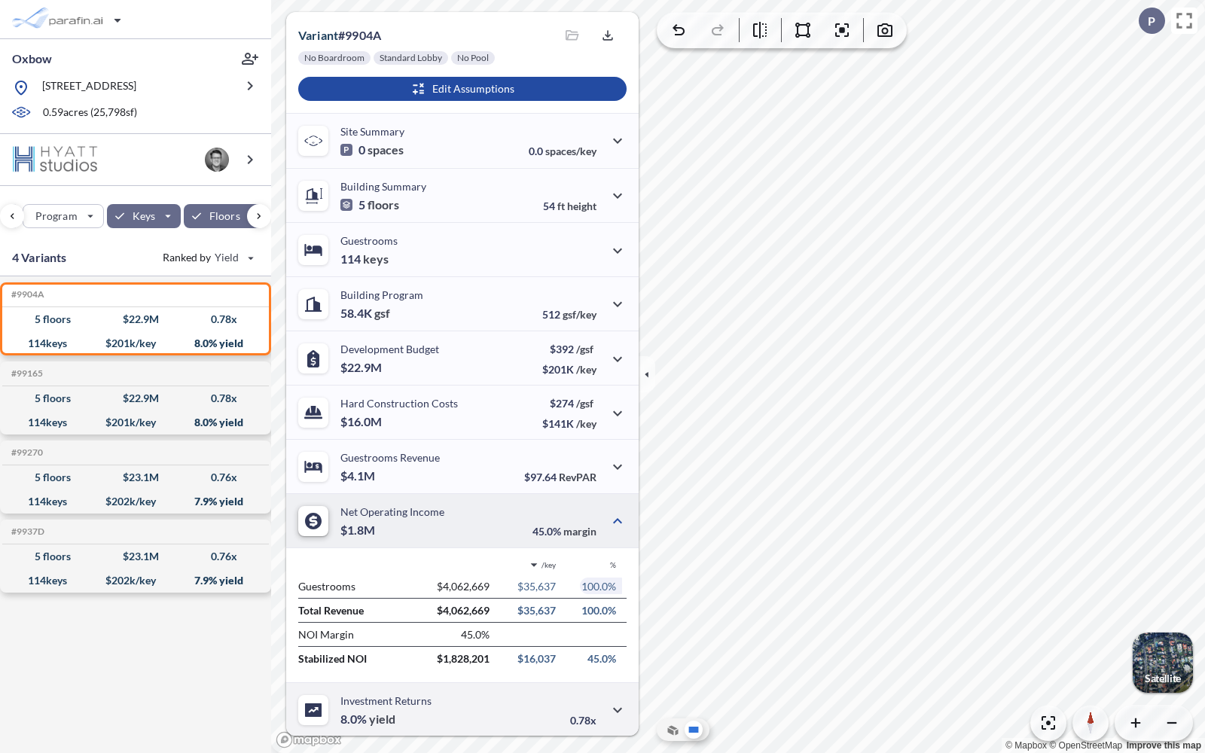
click at [431, 709] on div "Investment Returns 8.0% yield" at bounding box center [385, 709] width 91 height 31
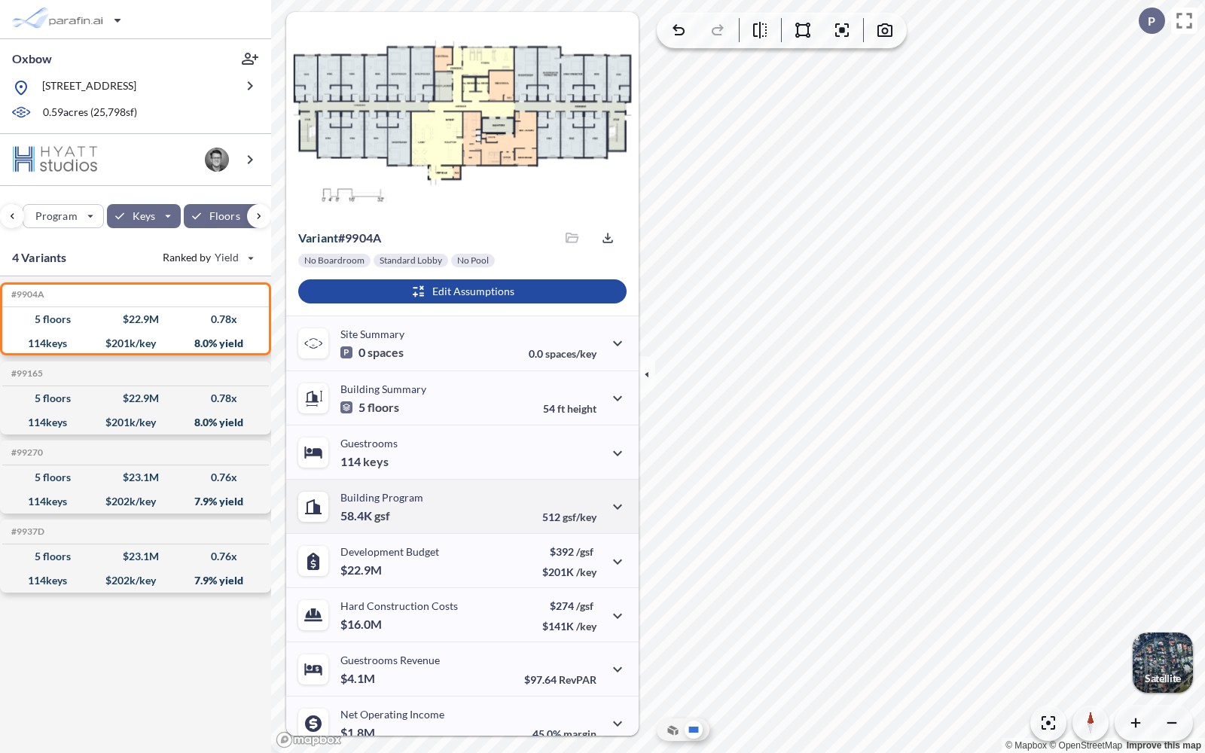
scroll to position [2, 0]
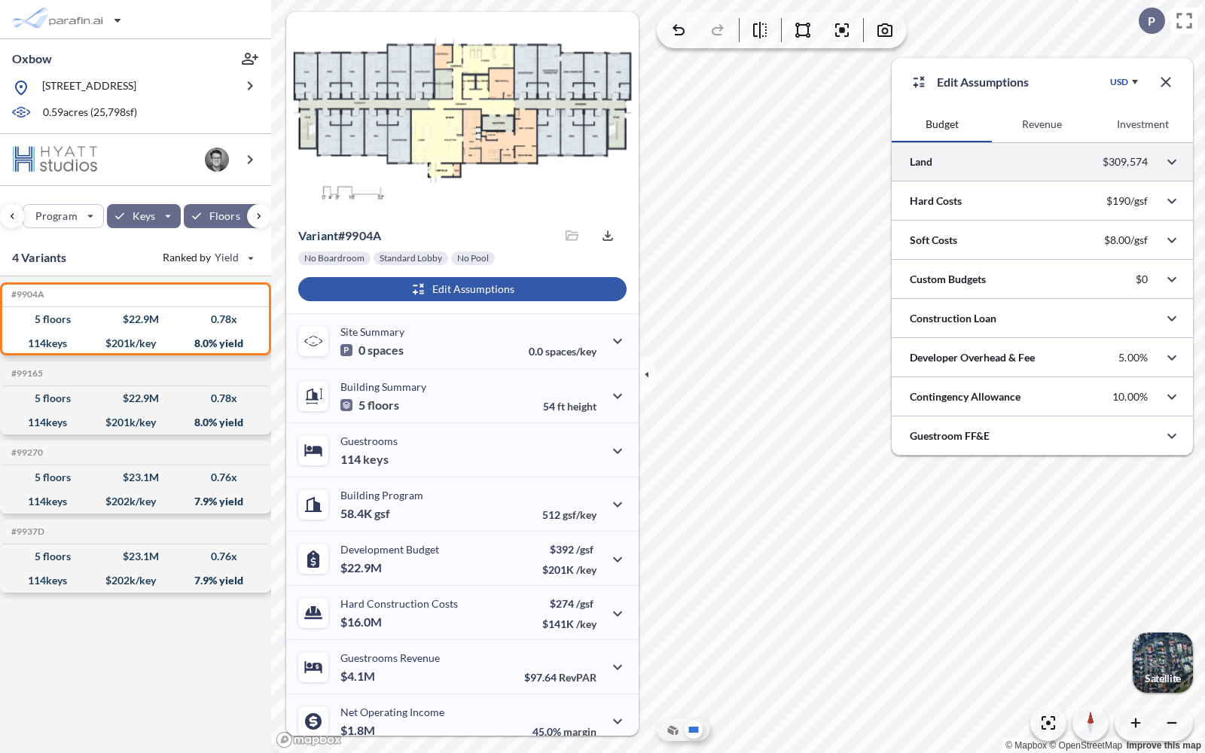
click at [992, 166] on div at bounding box center [1042, 161] width 301 height 38
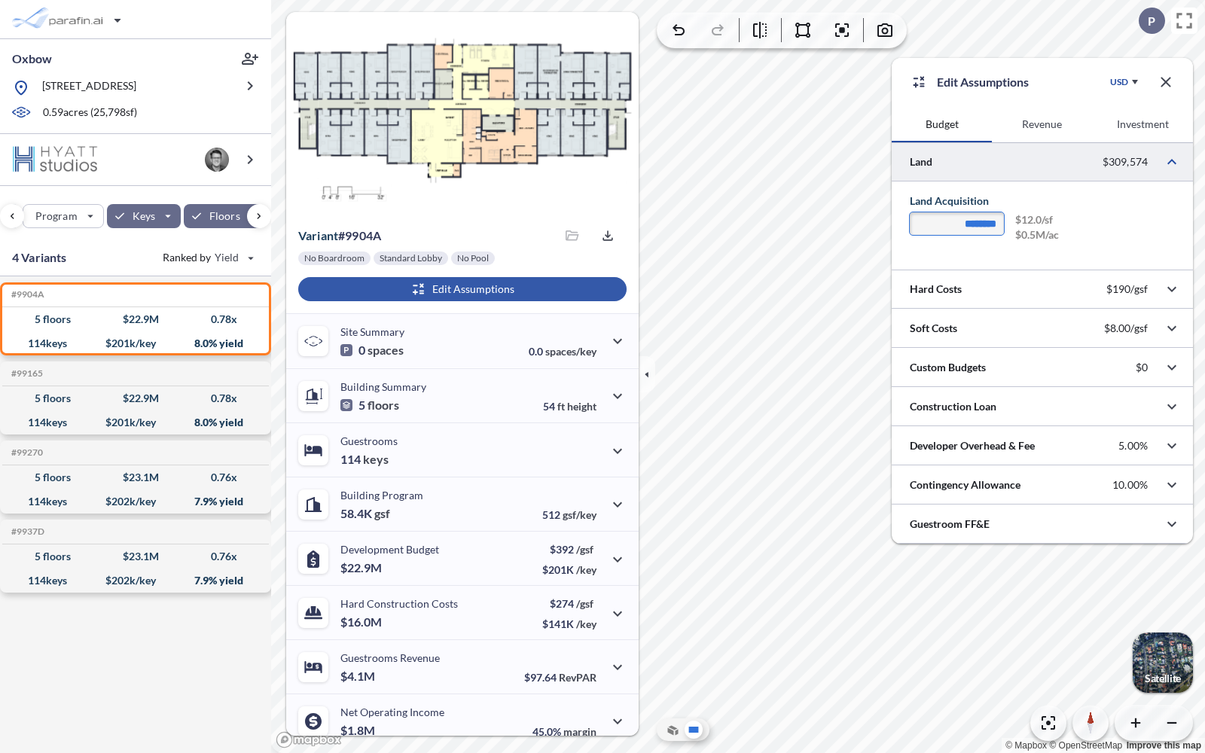
click at [975, 220] on input "********" at bounding box center [957, 223] width 94 height 23
type input "**********"
click at [986, 284] on div at bounding box center [1042, 289] width 301 height 38
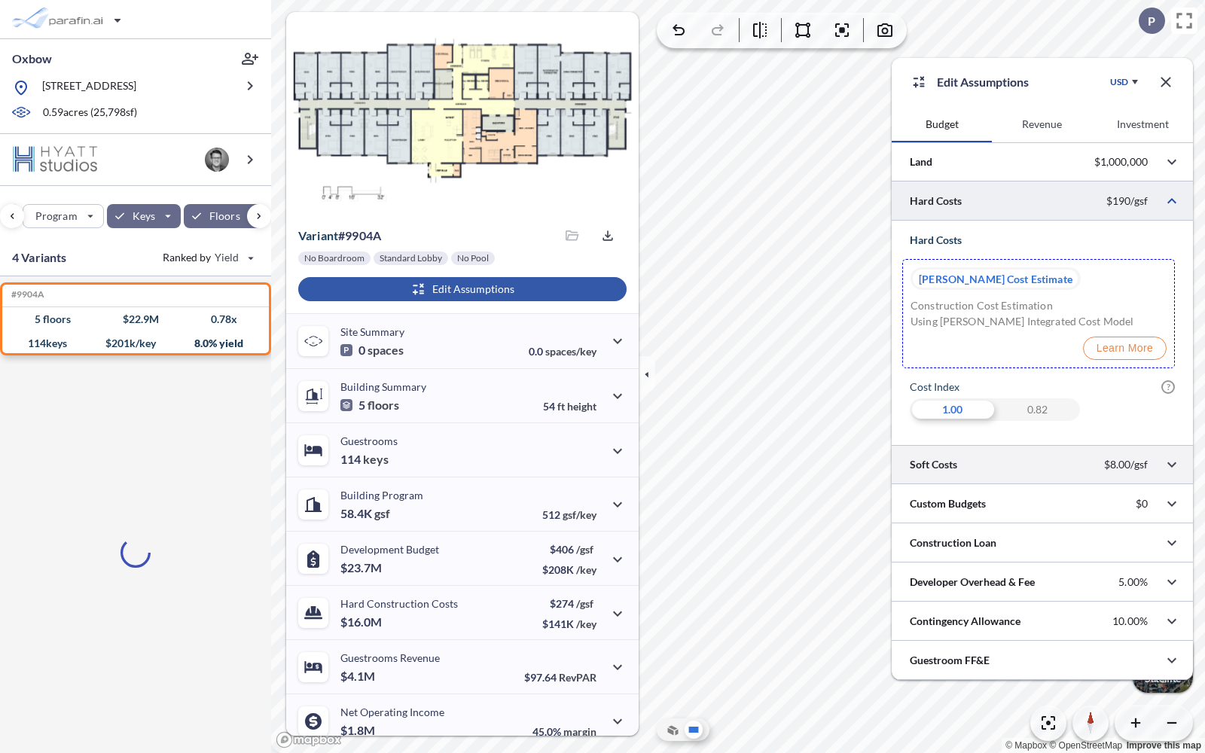
click at [992, 458] on div at bounding box center [1042, 464] width 301 height 38
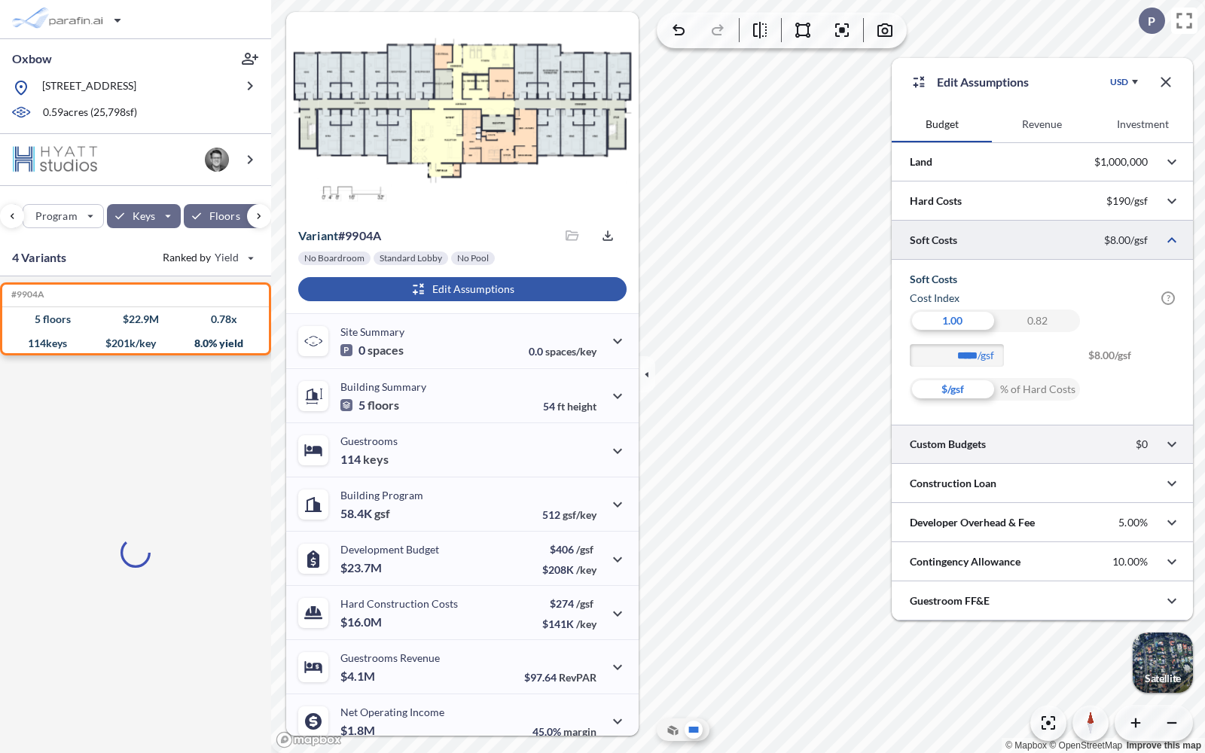
click at [992, 458] on div at bounding box center [1042, 444] width 301 height 38
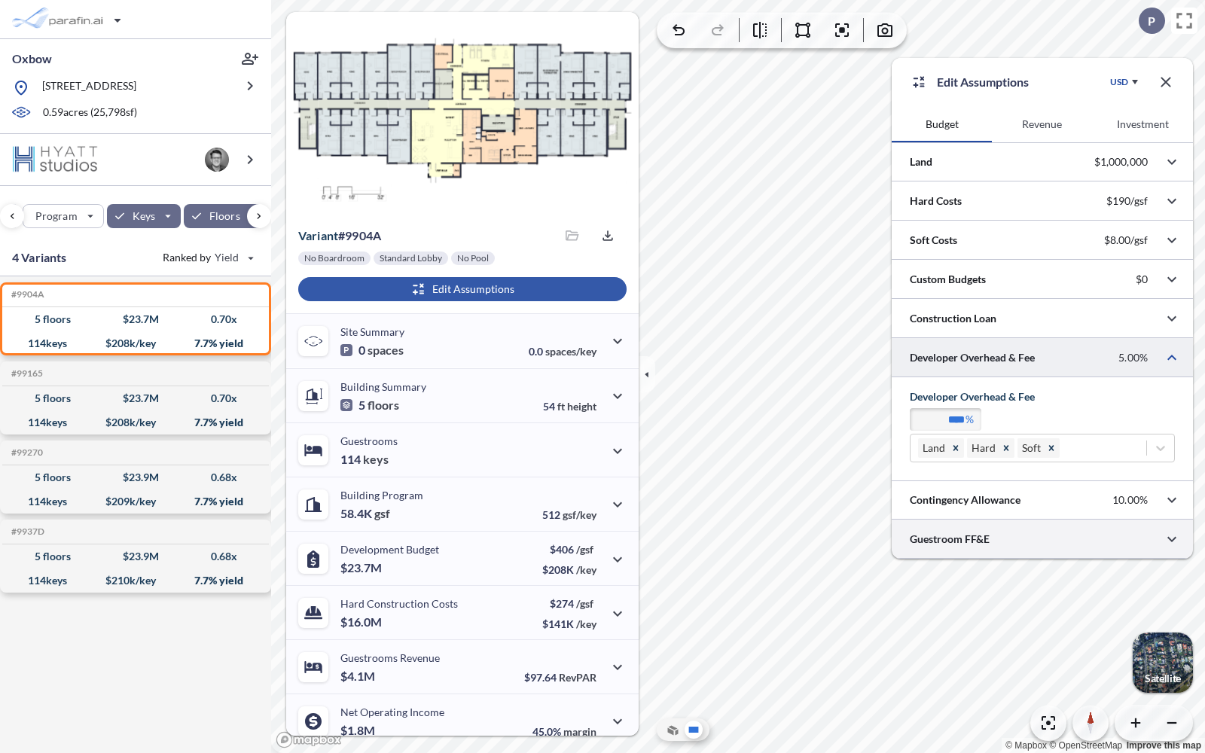
click at [980, 544] on div at bounding box center [1042, 539] width 301 height 38
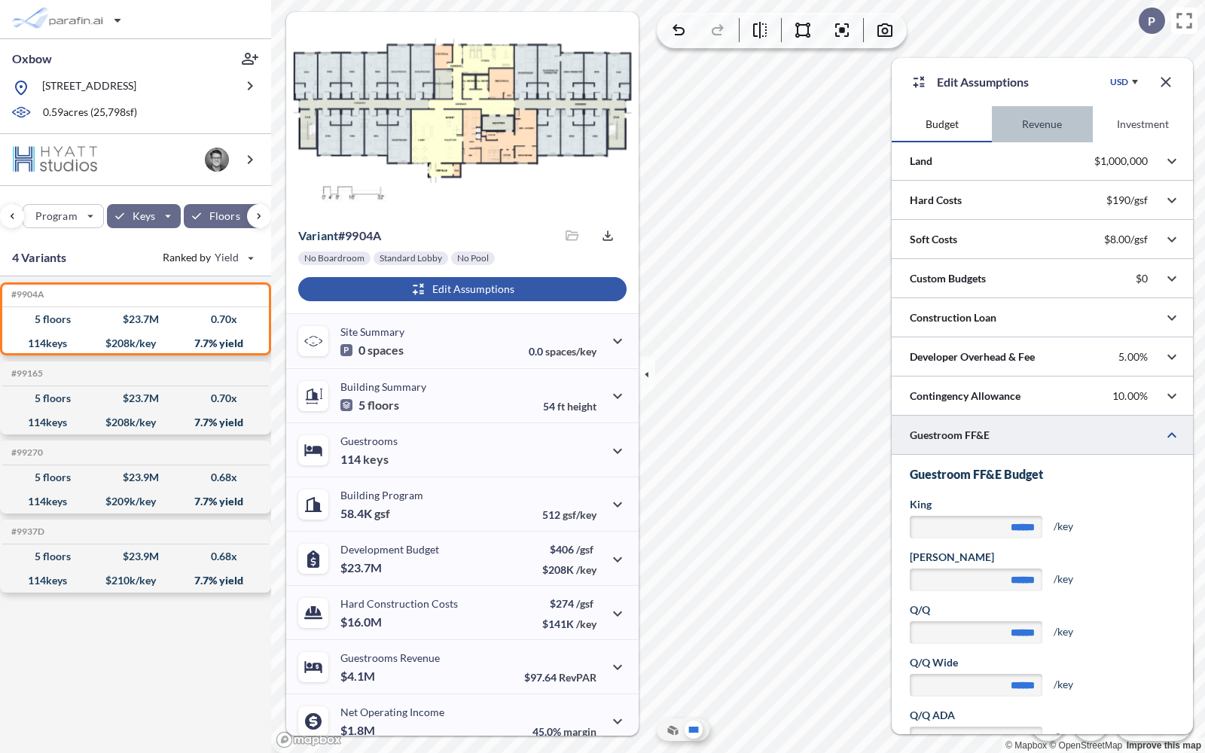
click at [1049, 137] on button "Revenue" at bounding box center [1042, 124] width 100 height 36
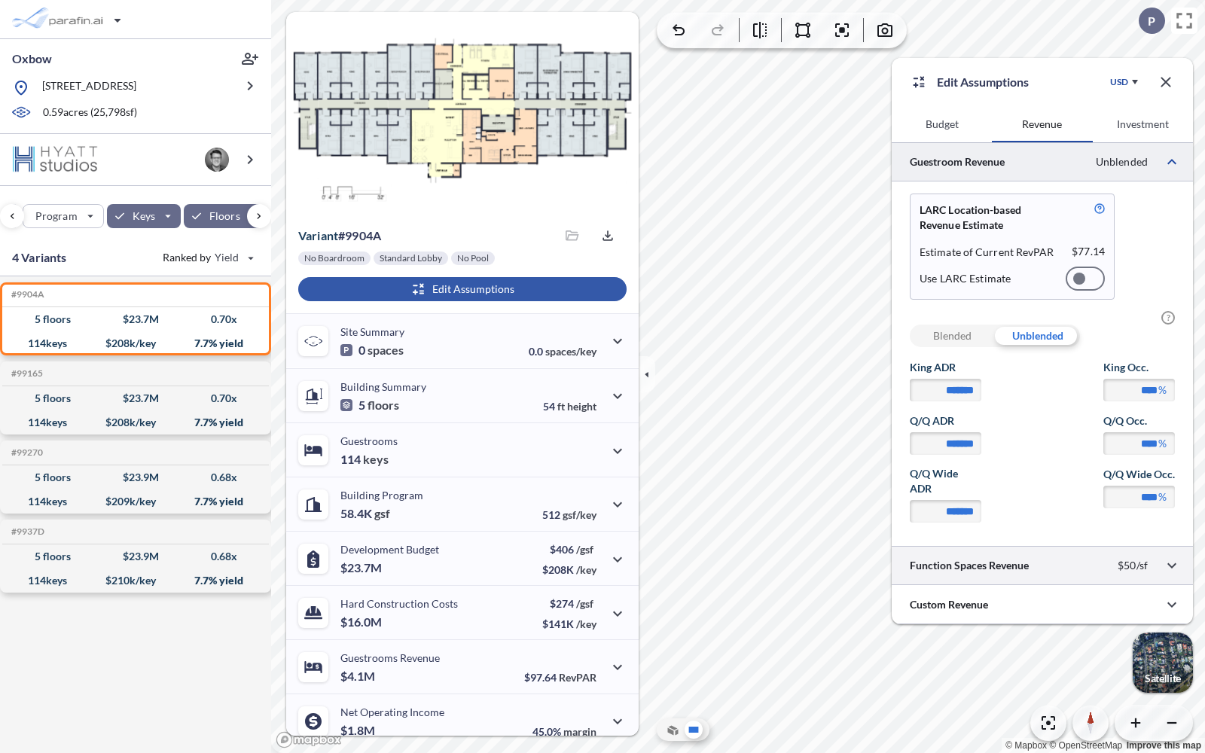
click at [1068, 569] on div at bounding box center [1042, 565] width 301 height 38
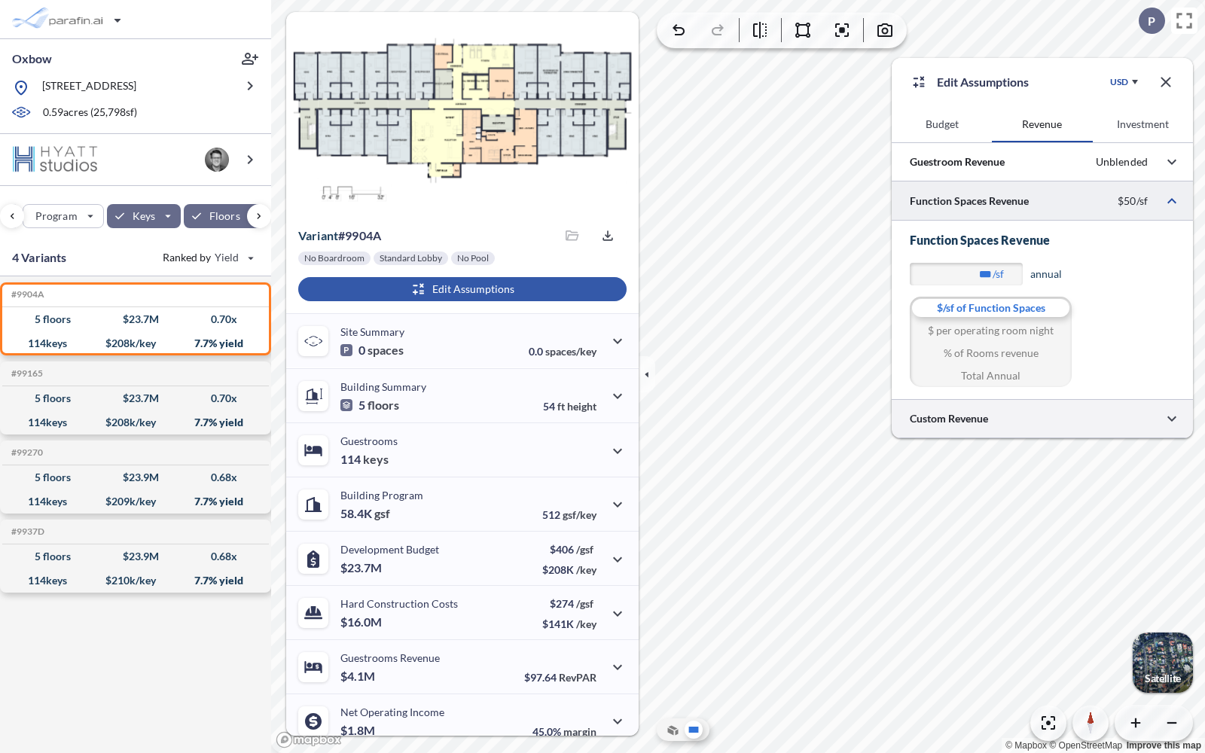
click at [1023, 424] on div at bounding box center [1042, 418] width 301 height 38
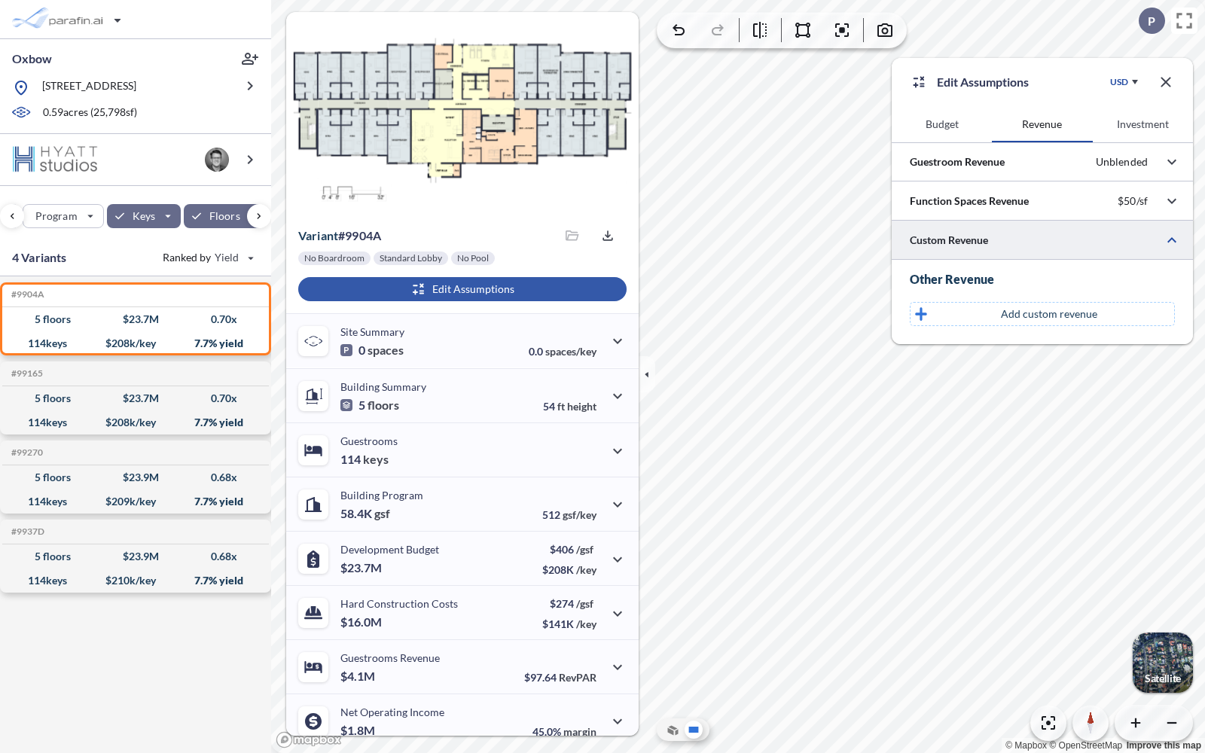
click at [1126, 131] on button "Investment" at bounding box center [1143, 124] width 100 height 36
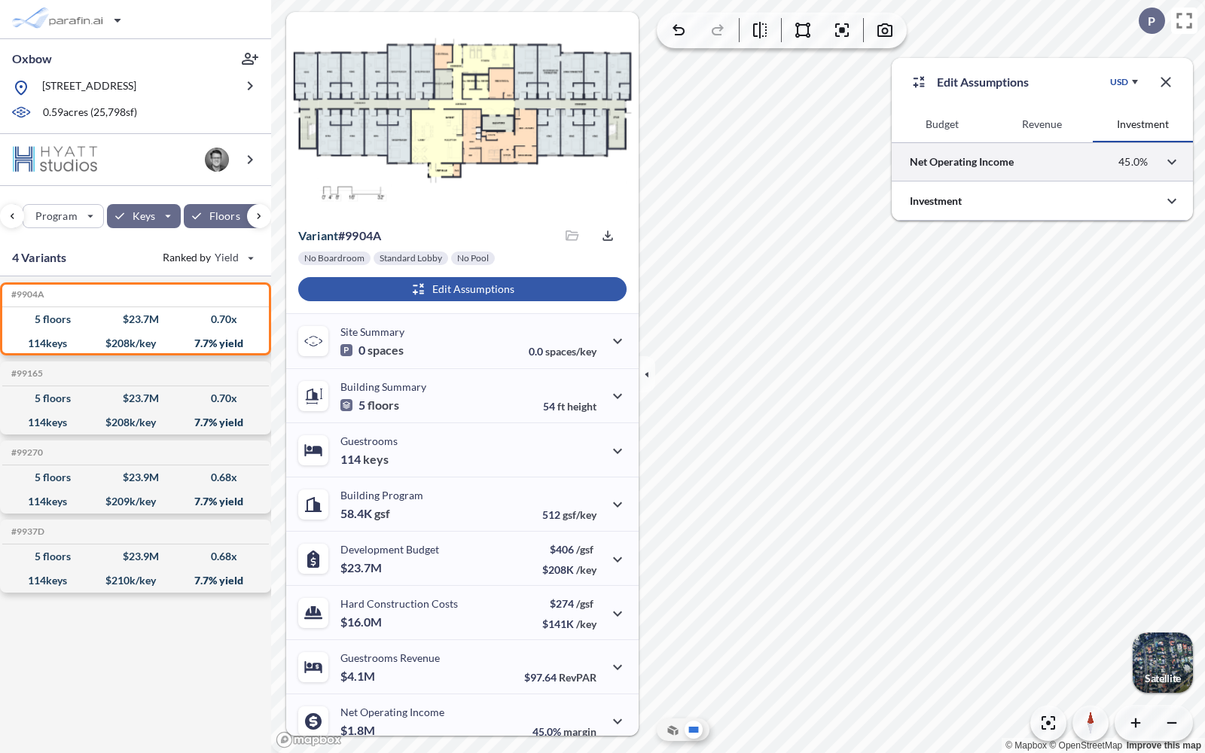
click at [1090, 170] on div at bounding box center [1042, 161] width 301 height 38
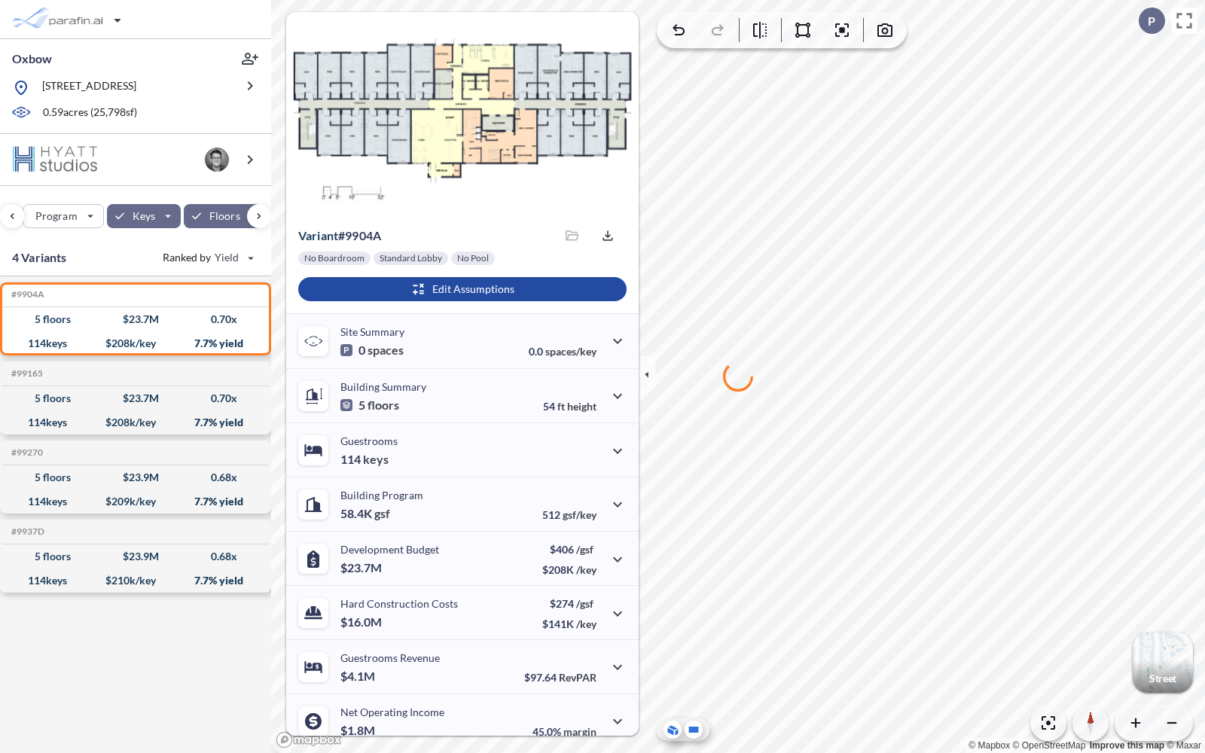
click at [675, 730] on icon at bounding box center [672, 730] width 15 height 16
click at [648, 377] on icon "button" at bounding box center [647, 374] width 17 height 17
